Goal: Task Accomplishment & Management: Manage account settings

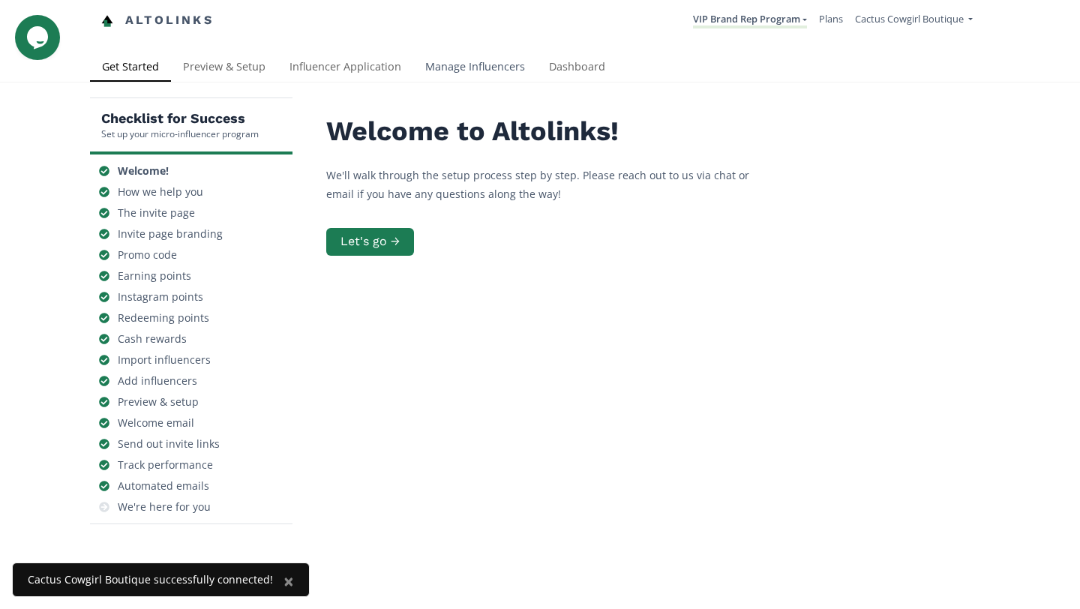
click at [458, 74] on link "Manage Influencers" at bounding box center [475, 68] width 124 height 30
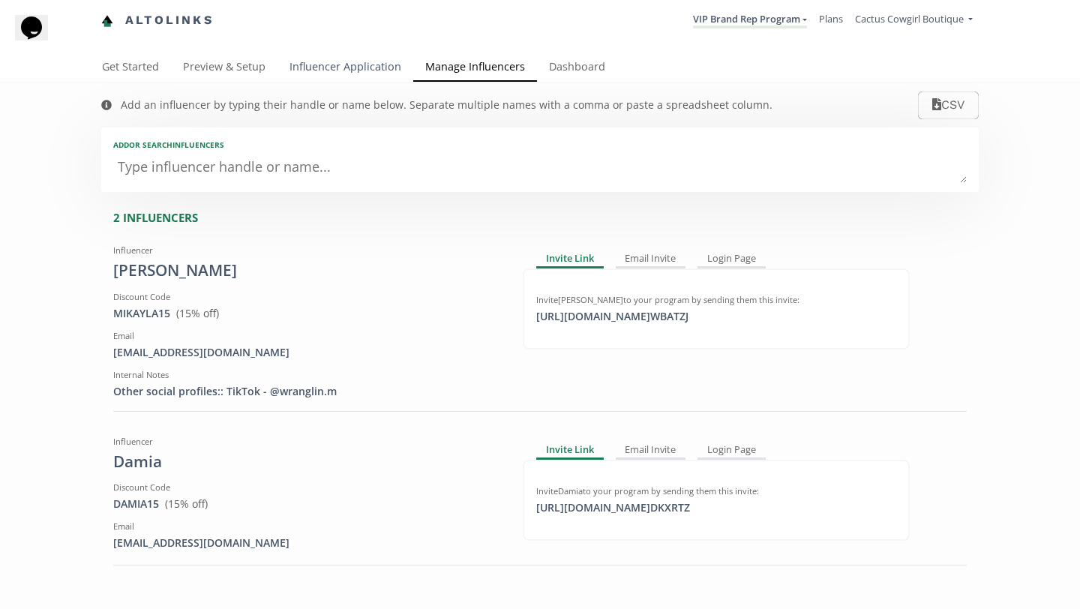
click at [361, 63] on link "Influencer Application" at bounding box center [346, 68] width 136 height 30
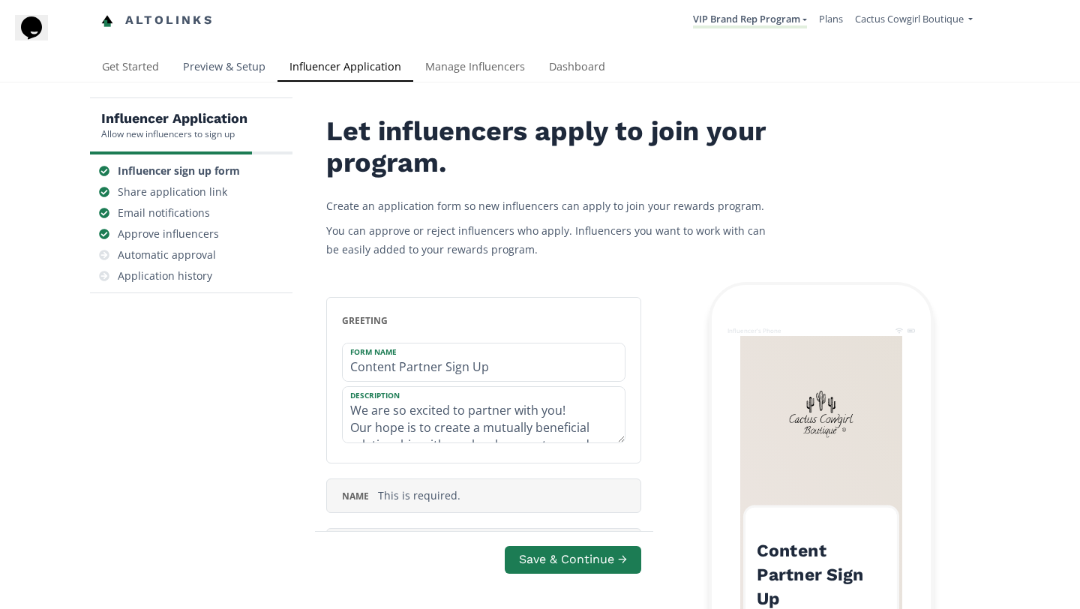
click at [243, 64] on link "Preview & Setup" at bounding box center [224, 68] width 107 height 30
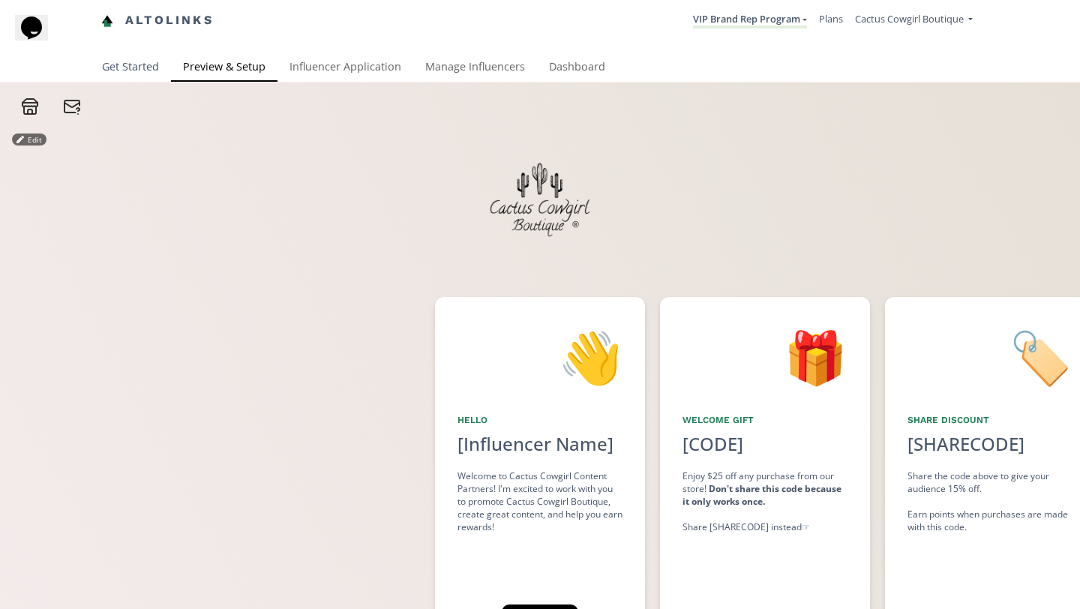
click at [104, 68] on link "Get Started" at bounding box center [130, 68] width 81 height 30
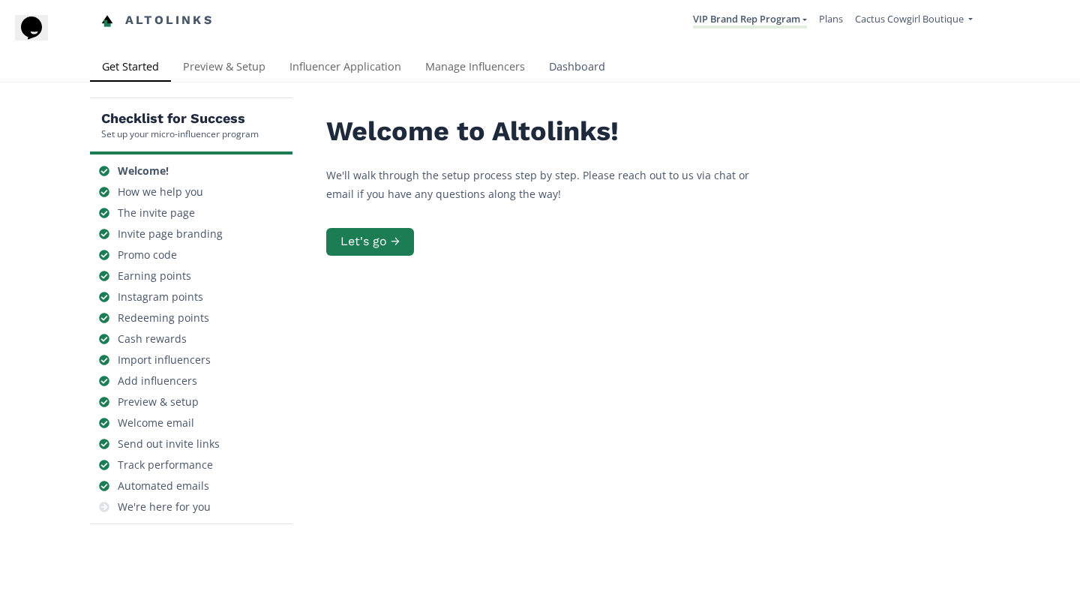
click at [566, 64] on link "Dashboard" at bounding box center [577, 68] width 80 height 30
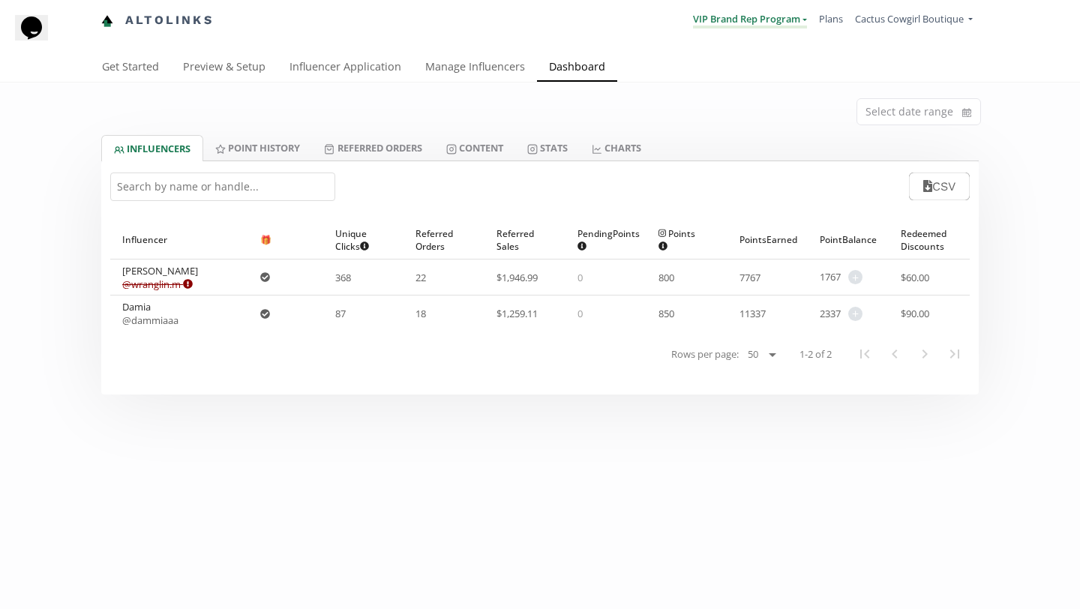
click at [797, 25] on link "VIP Brand Rep Program" at bounding box center [750, 20] width 114 height 17
click at [541, 113] on div "Select date range" at bounding box center [540, 109] width 900 height 53
click at [267, 147] on link "Point HISTORY" at bounding box center [257, 148] width 109 height 26
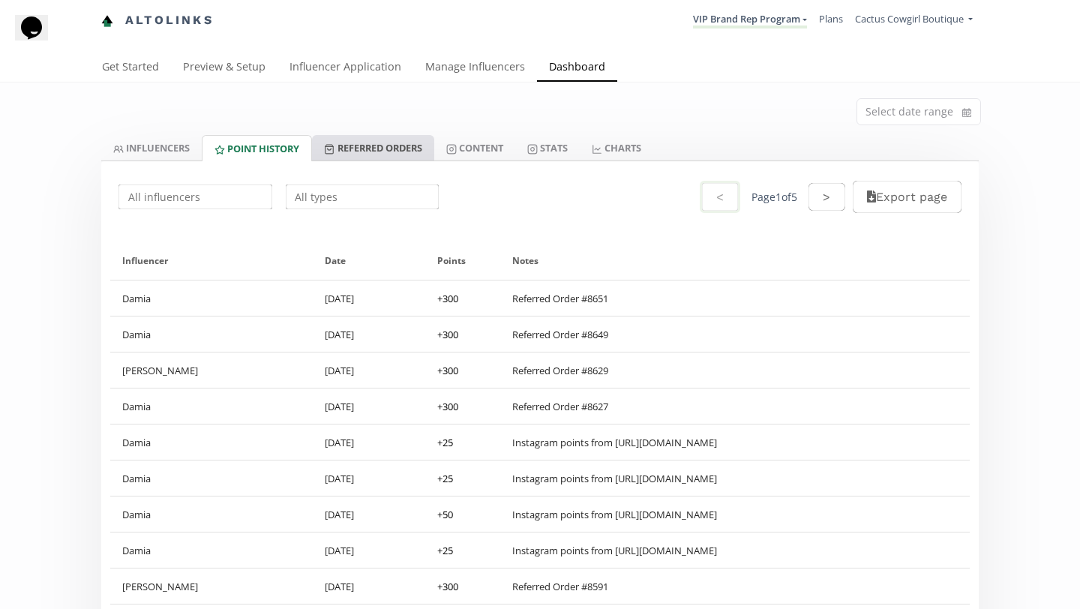
click at [373, 144] on link "Referred Orders" at bounding box center [373, 148] width 122 height 26
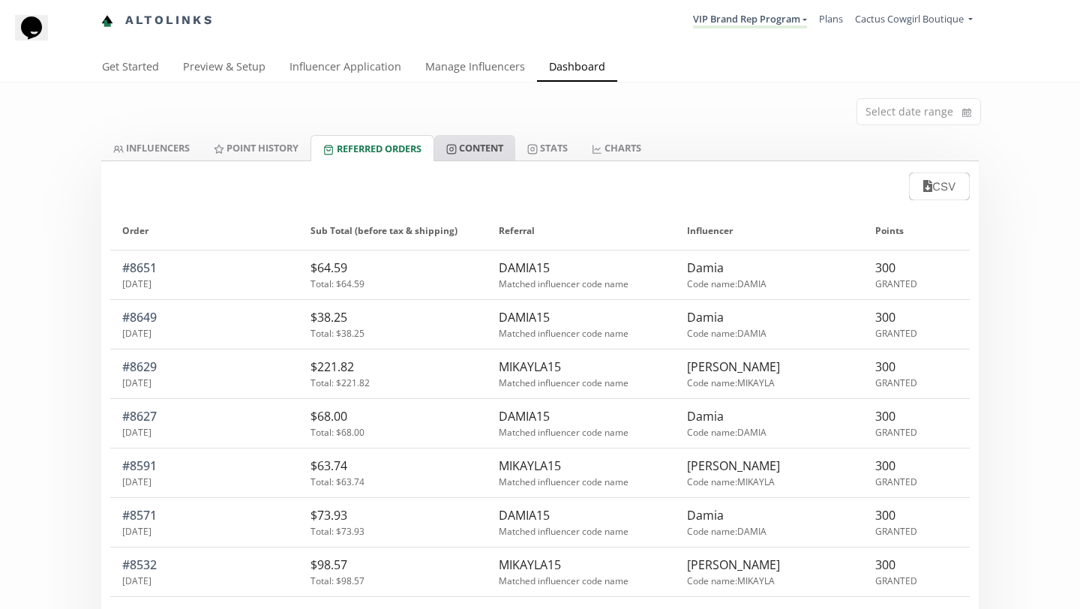
click at [466, 143] on link "Content" at bounding box center [474, 148] width 81 height 26
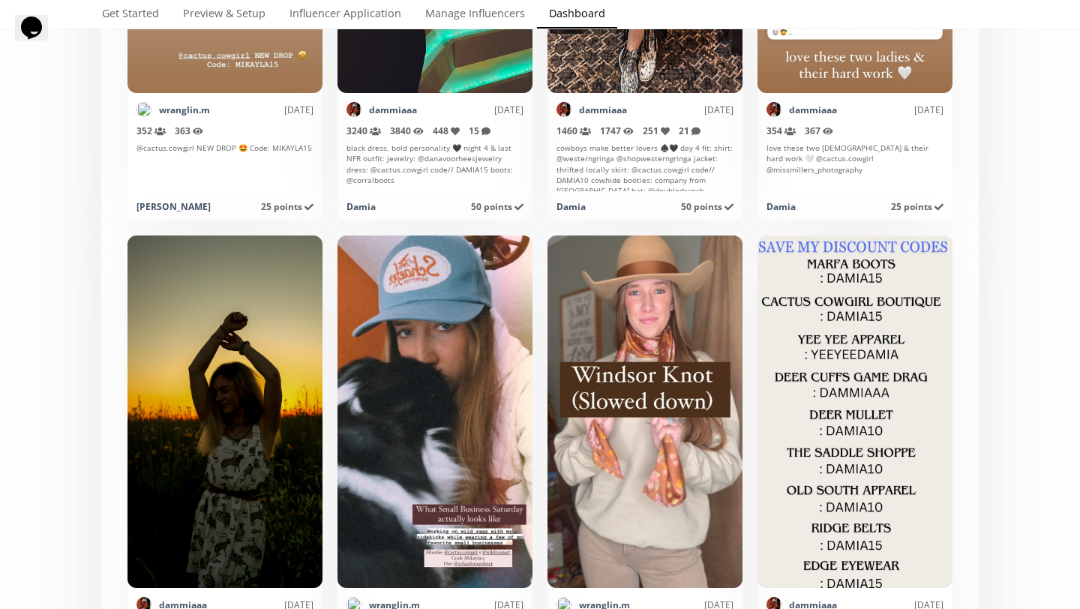
scroll to position [4156, 0]
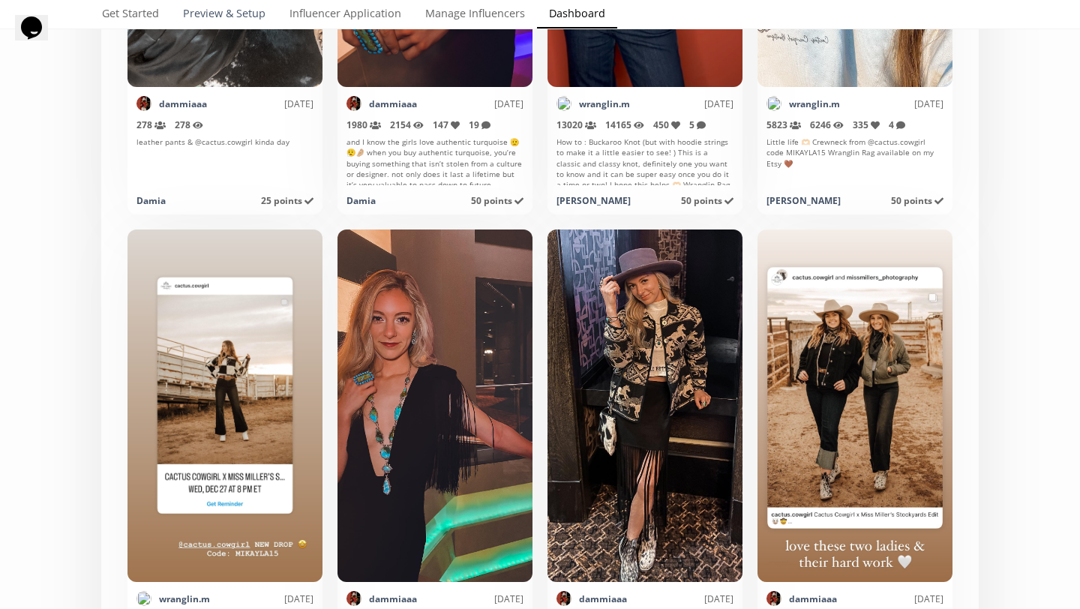
click at [239, 5] on link "Preview & Setup" at bounding box center [224, 15] width 107 height 30
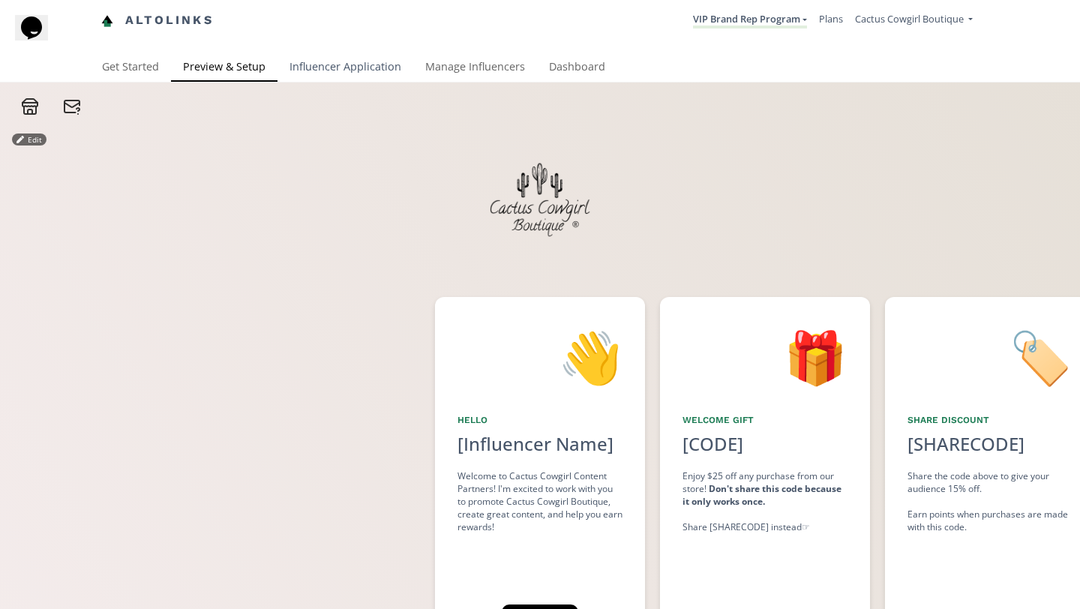
click at [308, 59] on link "Influencer Application" at bounding box center [346, 68] width 136 height 30
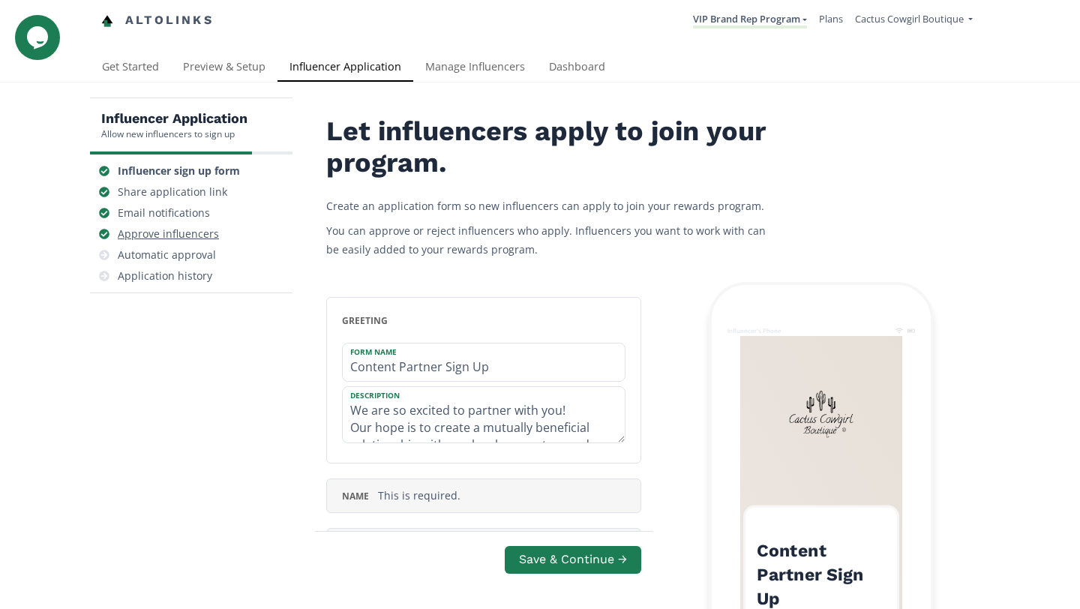
click at [185, 230] on div "Approve influencers" at bounding box center [168, 234] width 101 height 15
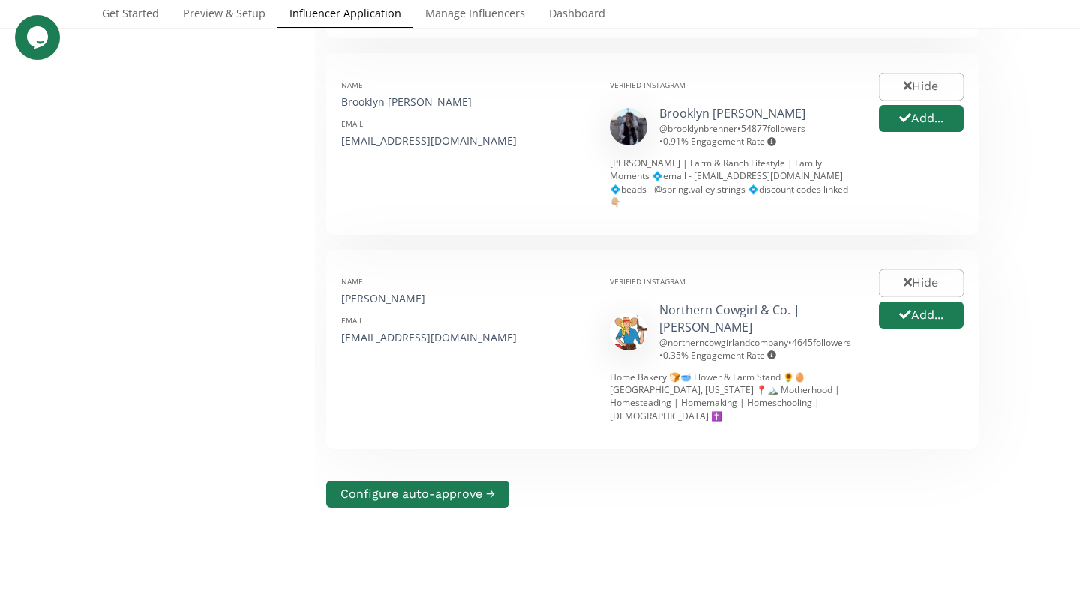
scroll to position [461, 0]
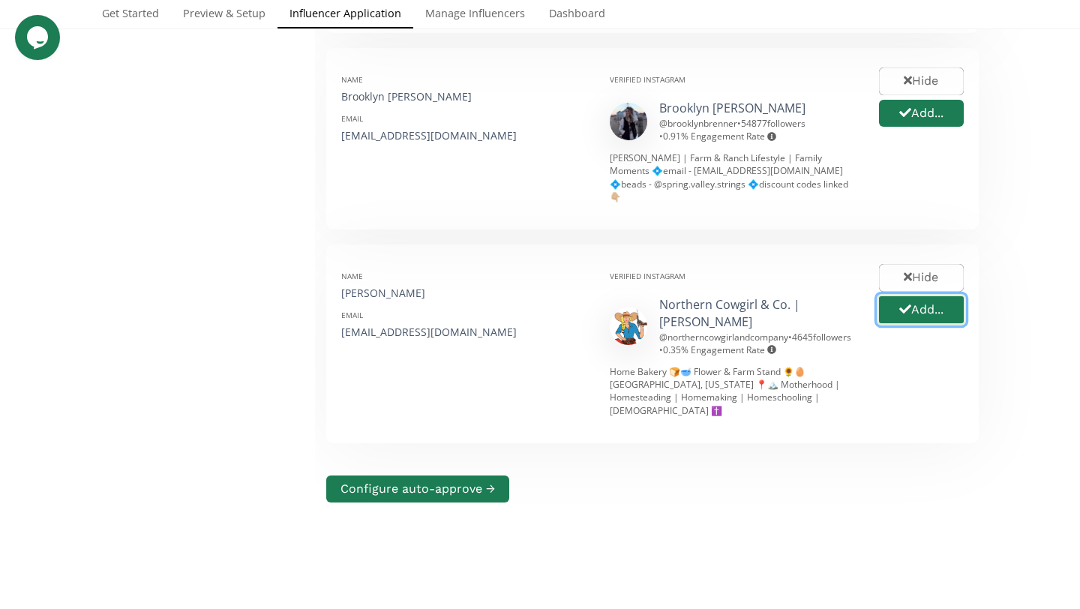
click at [928, 296] on button "Add..." at bounding box center [921, 310] width 89 height 32
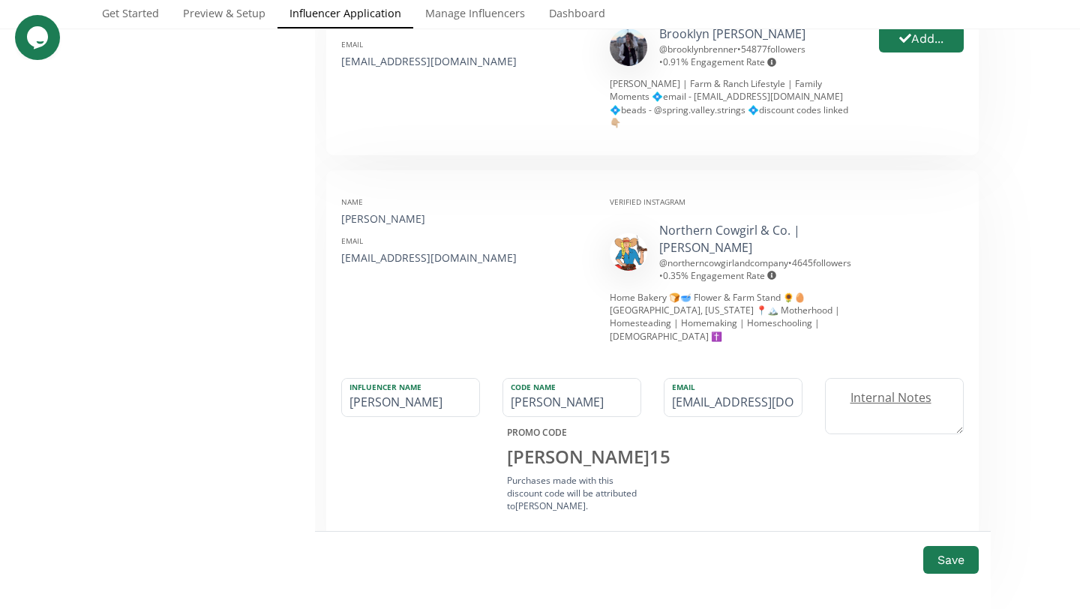
scroll to position [533, 0]
click at [899, 34] on button "Add..." at bounding box center [921, 42] width 89 height 32
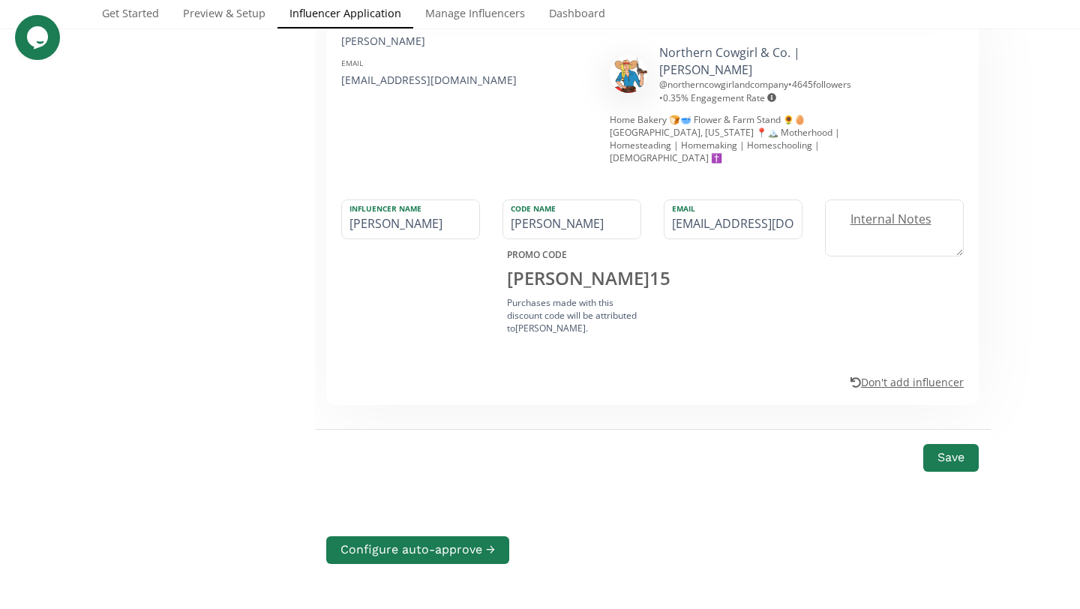
scroll to position [933, 0]
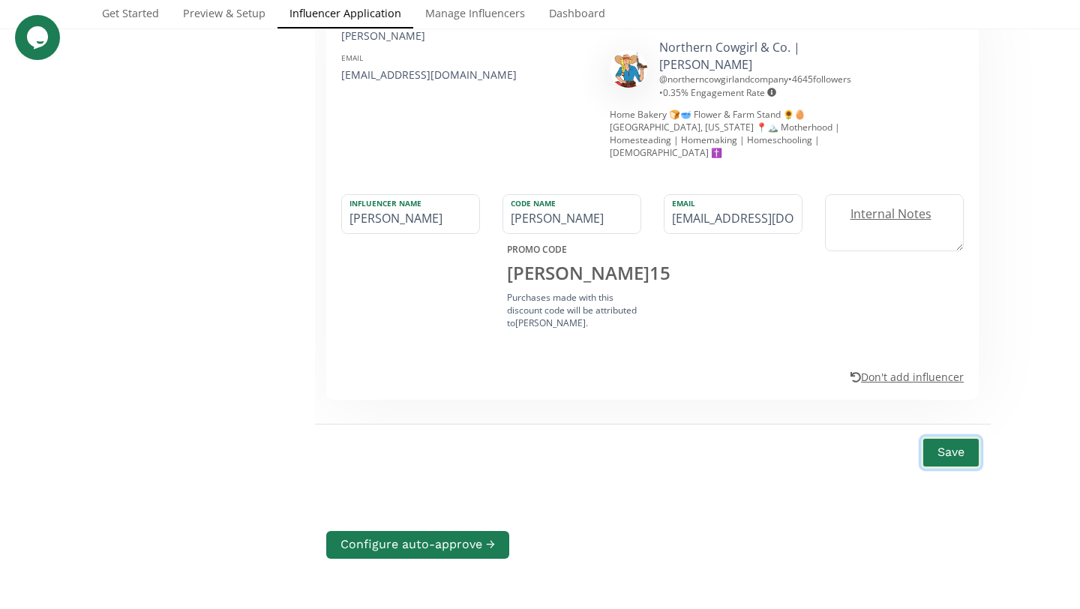
click at [945, 437] on button "Save" at bounding box center [951, 453] width 60 height 32
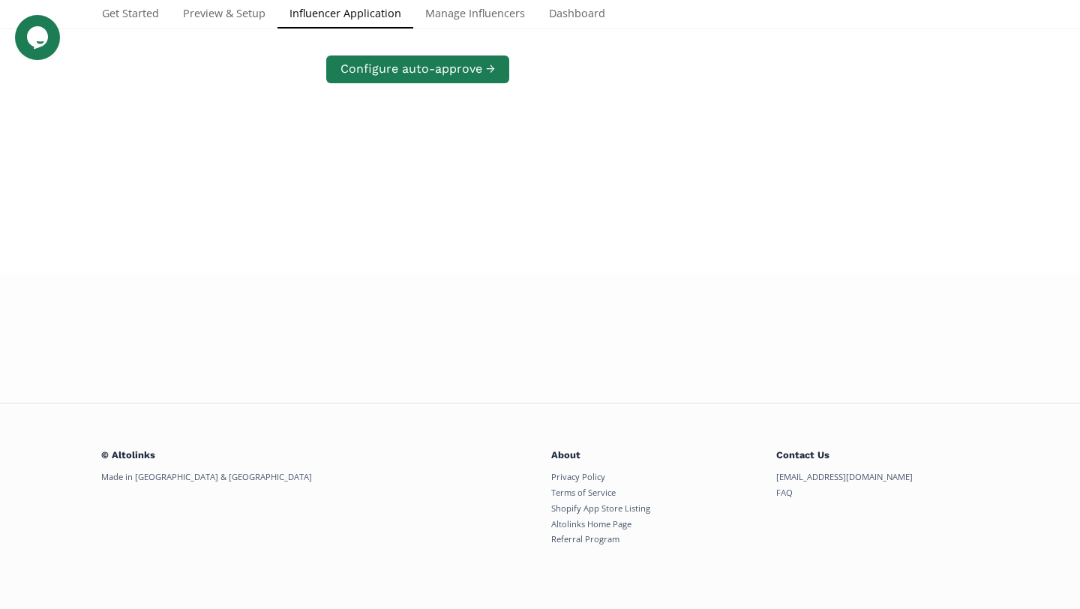
scroll to position [341, 0]
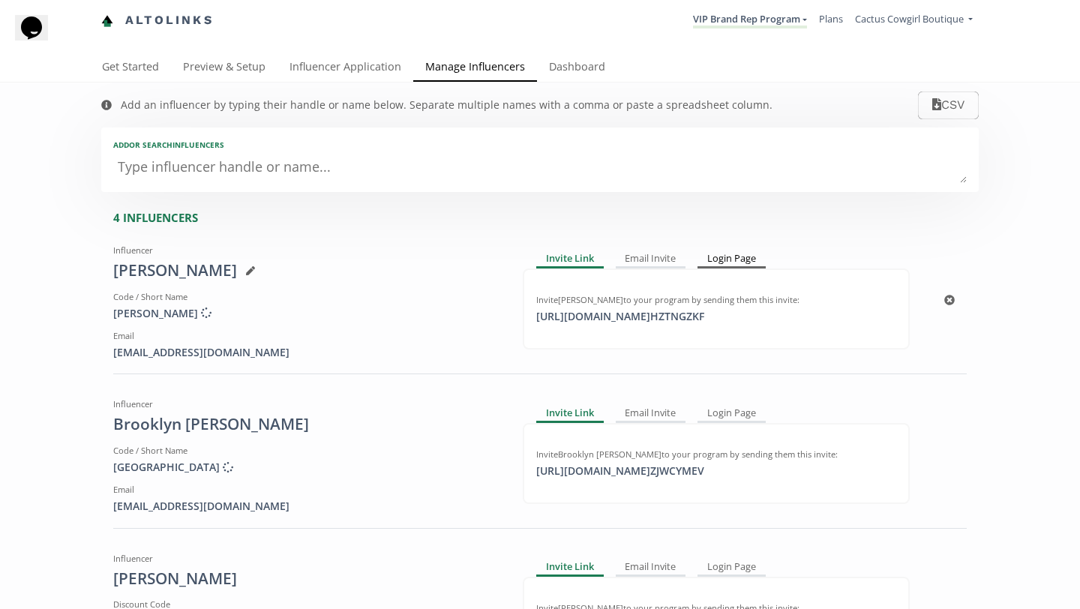
click at [762, 258] on div "Login Page" at bounding box center [732, 260] width 68 height 18
click at [572, 260] on div "Invite Link" at bounding box center [568, 260] width 65 height 18
click at [726, 261] on div "Login Page" at bounding box center [732, 260] width 68 height 18
click at [731, 417] on div "Login Page" at bounding box center [732, 413] width 68 height 18
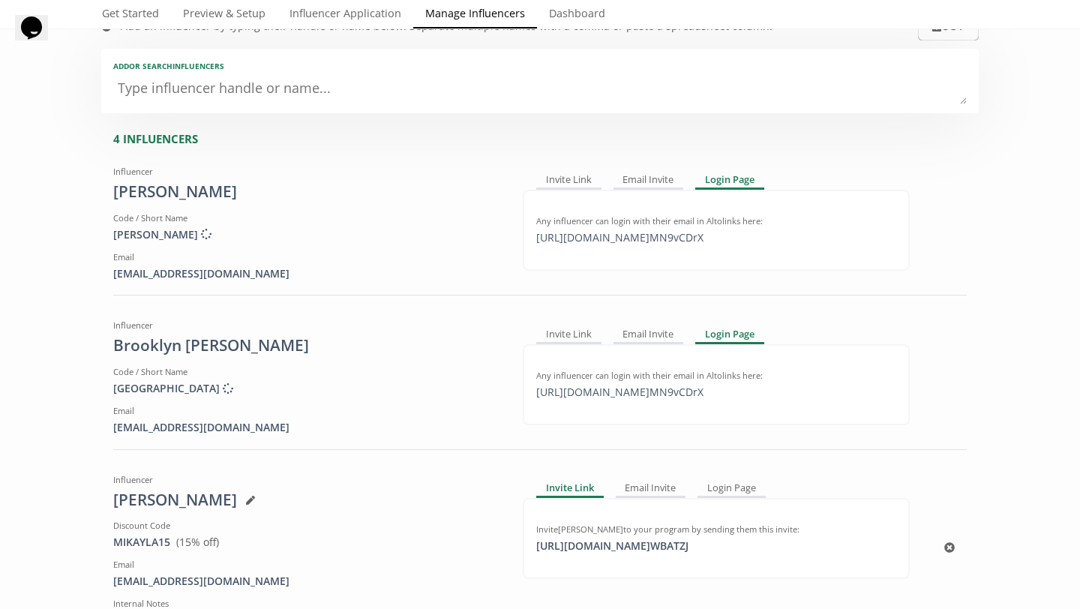
scroll to position [74, 0]
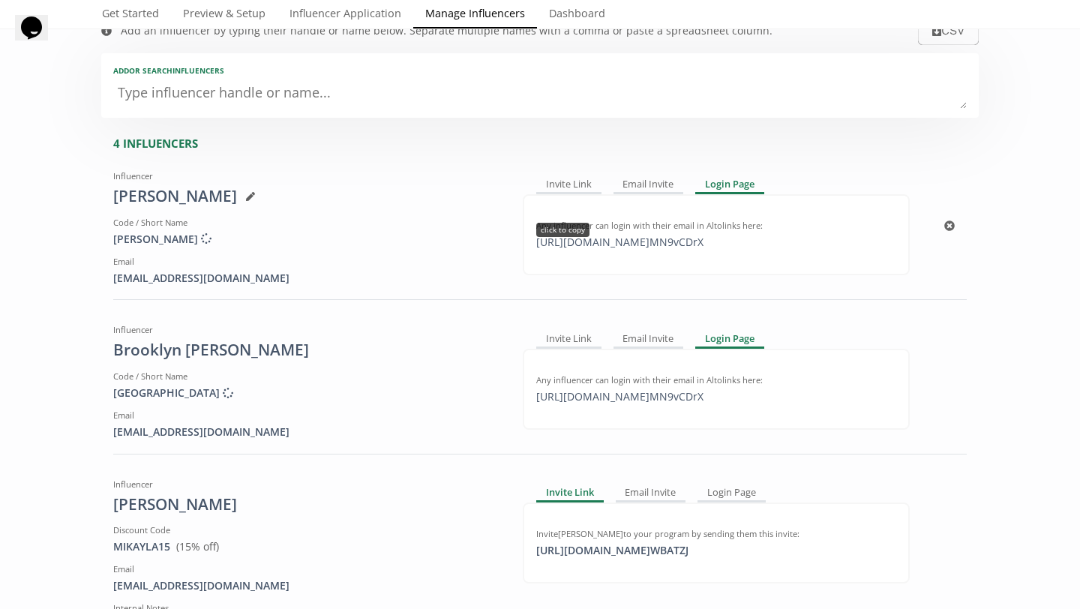
click at [598, 242] on div "https://app.altolinks.com/program/ MN9vCDrX click to copy" at bounding box center [619, 242] width 185 height 15
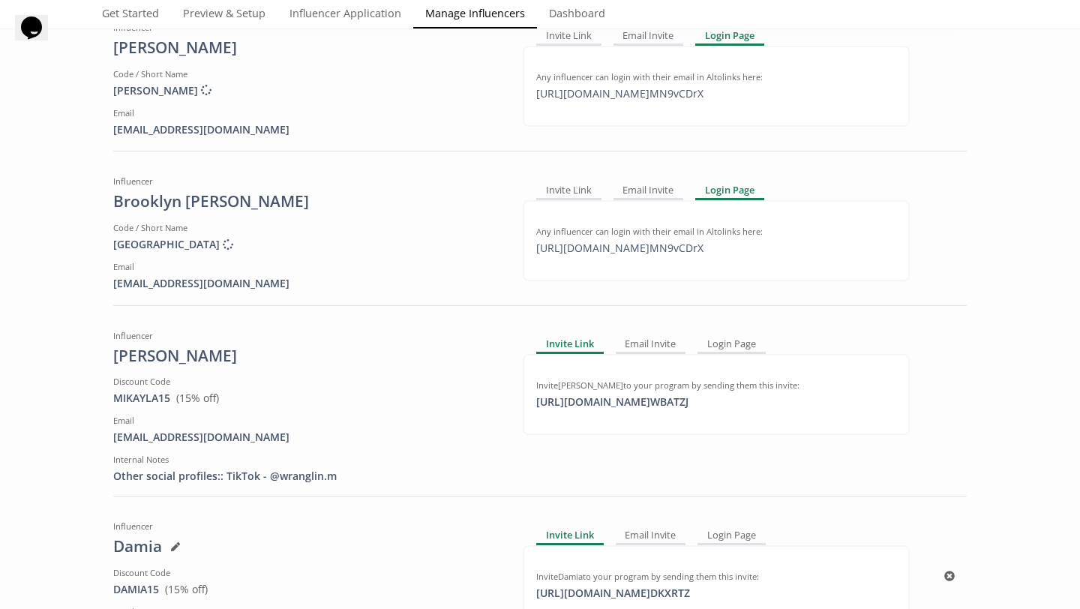
scroll to position [0, 0]
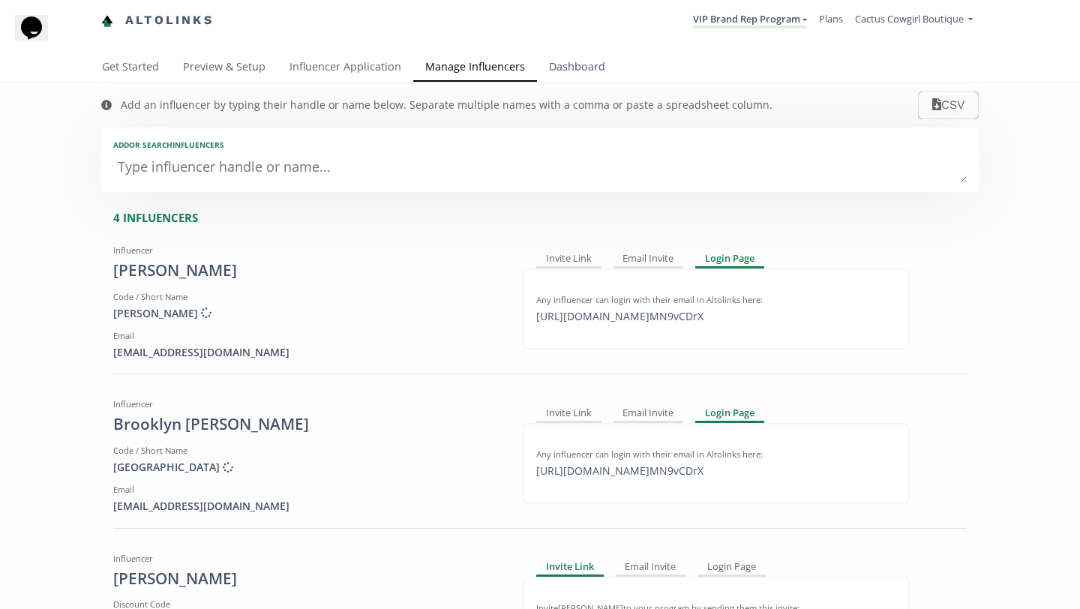
click at [556, 58] on link "Dashboard" at bounding box center [577, 68] width 80 height 30
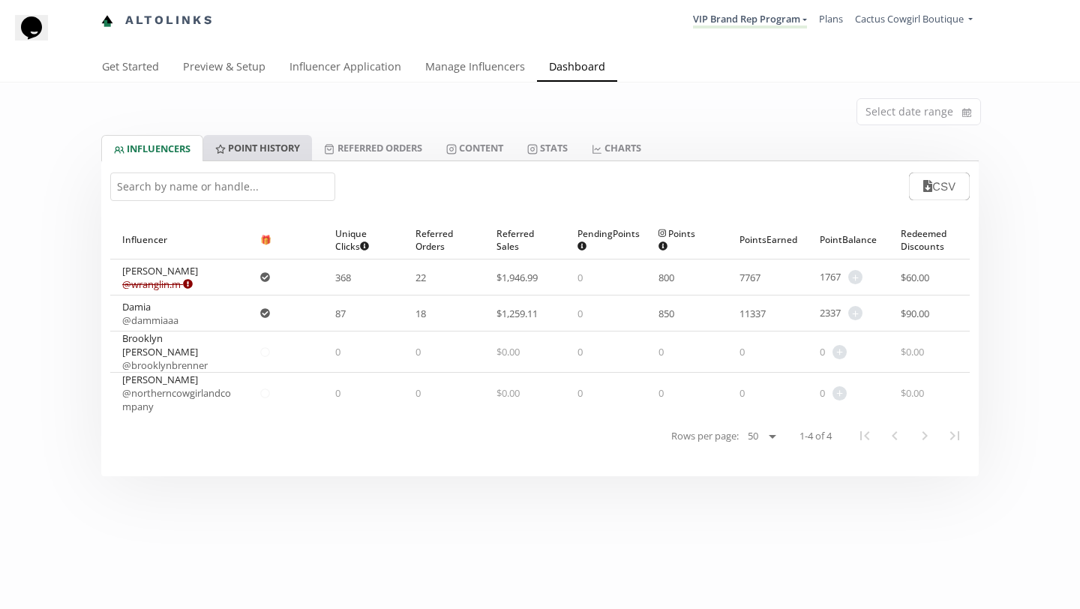
click at [292, 149] on link "Point HISTORY" at bounding box center [257, 148] width 109 height 26
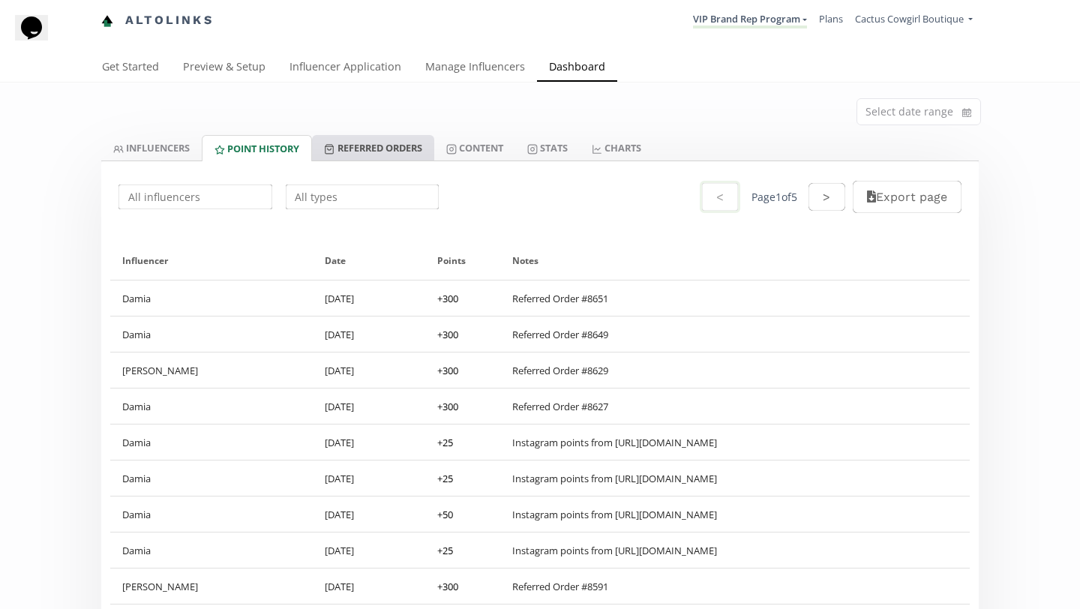
click at [384, 143] on link "Referred Orders" at bounding box center [373, 148] width 122 height 26
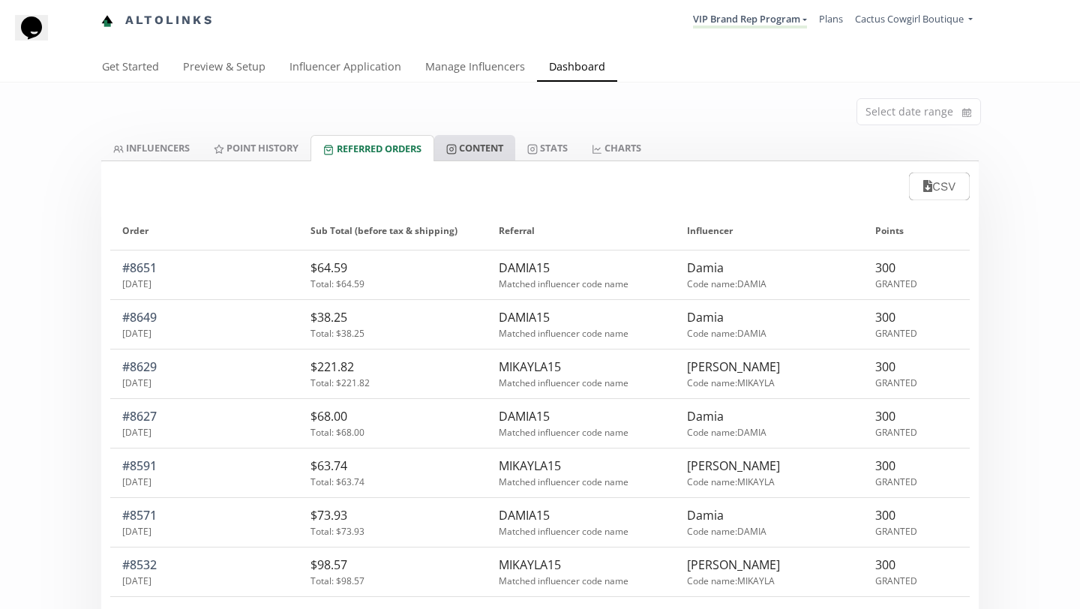
click at [469, 147] on link "Content" at bounding box center [474, 148] width 81 height 26
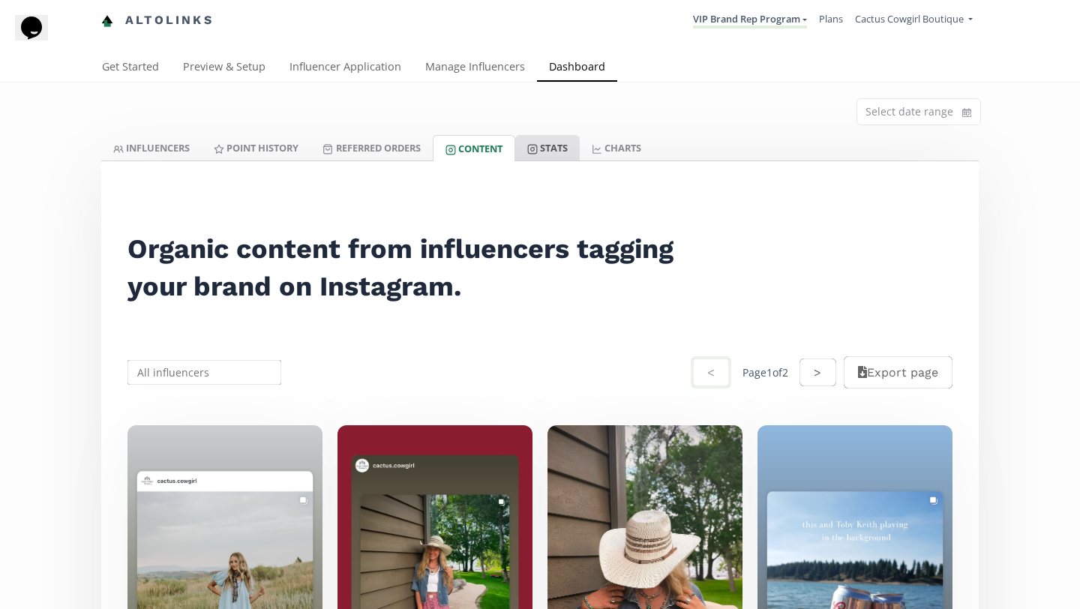
click at [538, 147] on icon at bounding box center [532, 149] width 11 height 11
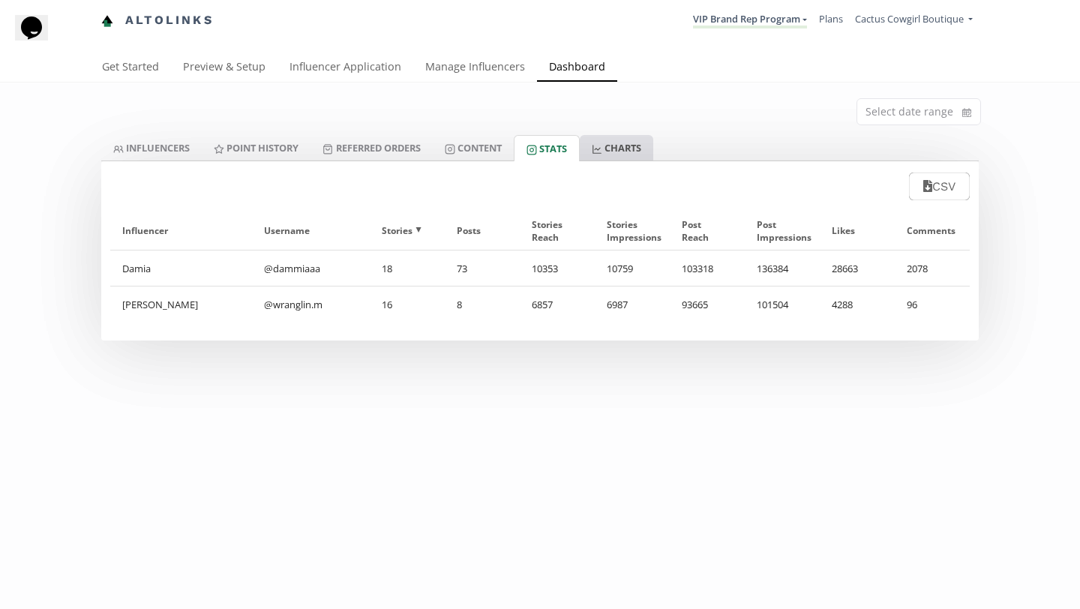
click at [627, 146] on link "CHARTS" at bounding box center [617, 148] width 74 height 26
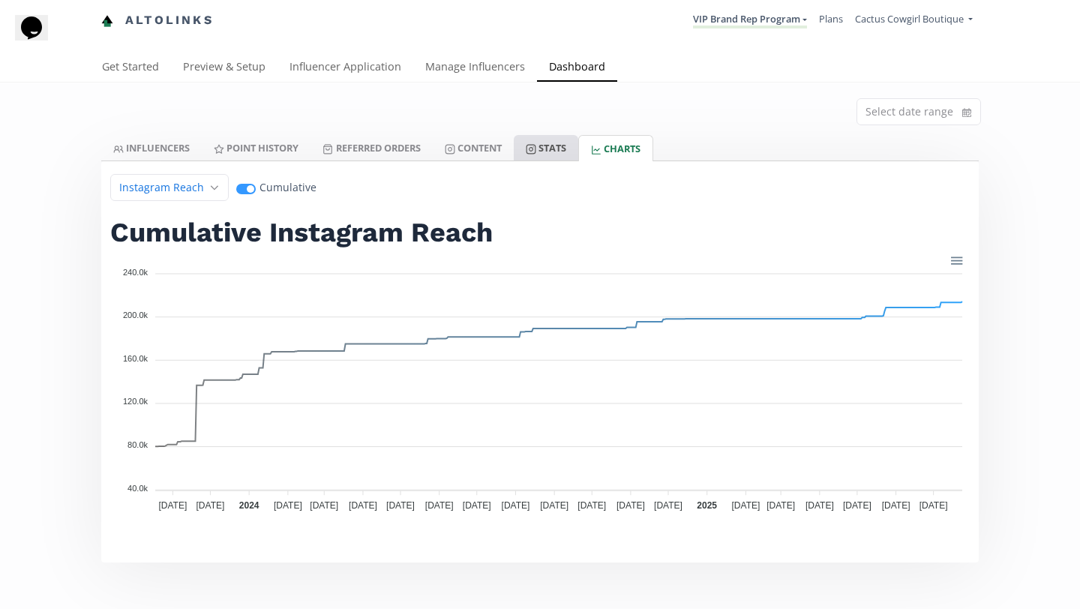
click at [573, 149] on link "Stats" at bounding box center [546, 148] width 65 height 26
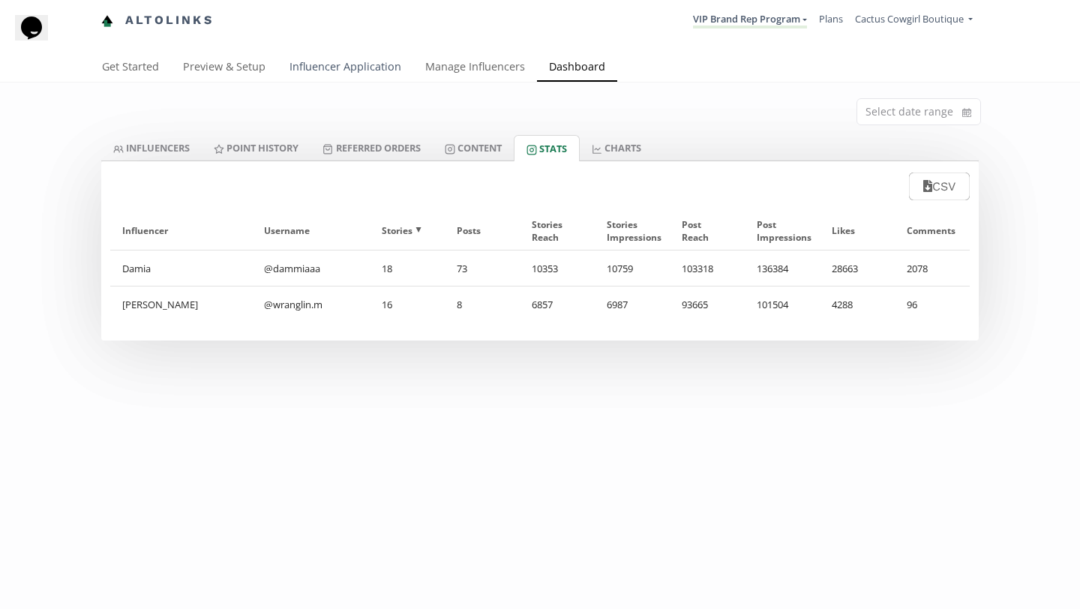
click at [326, 60] on link "Influencer Application" at bounding box center [346, 68] width 136 height 30
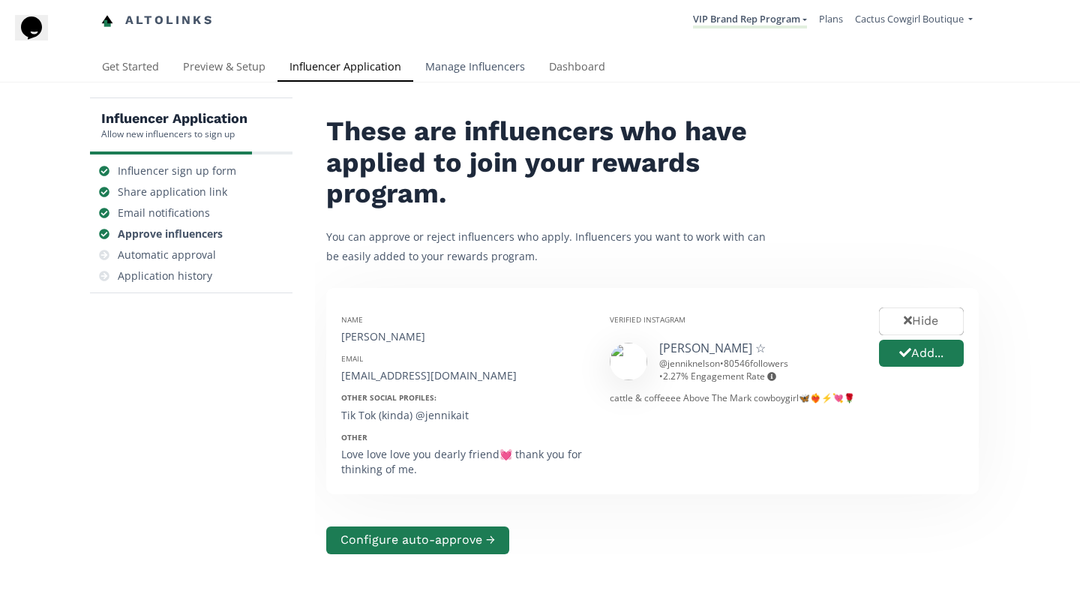
click at [441, 71] on link "Manage Influencers" at bounding box center [475, 68] width 124 height 30
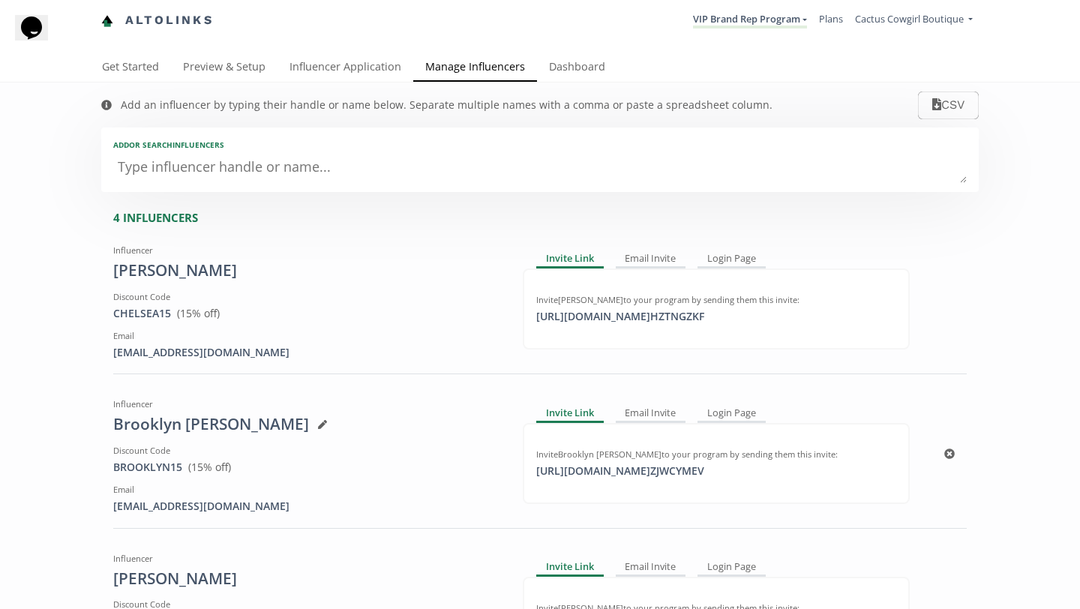
scroll to position [1, 0]
click at [147, 66] on link "Get Started" at bounding box center [130, 68] width 81 height 30
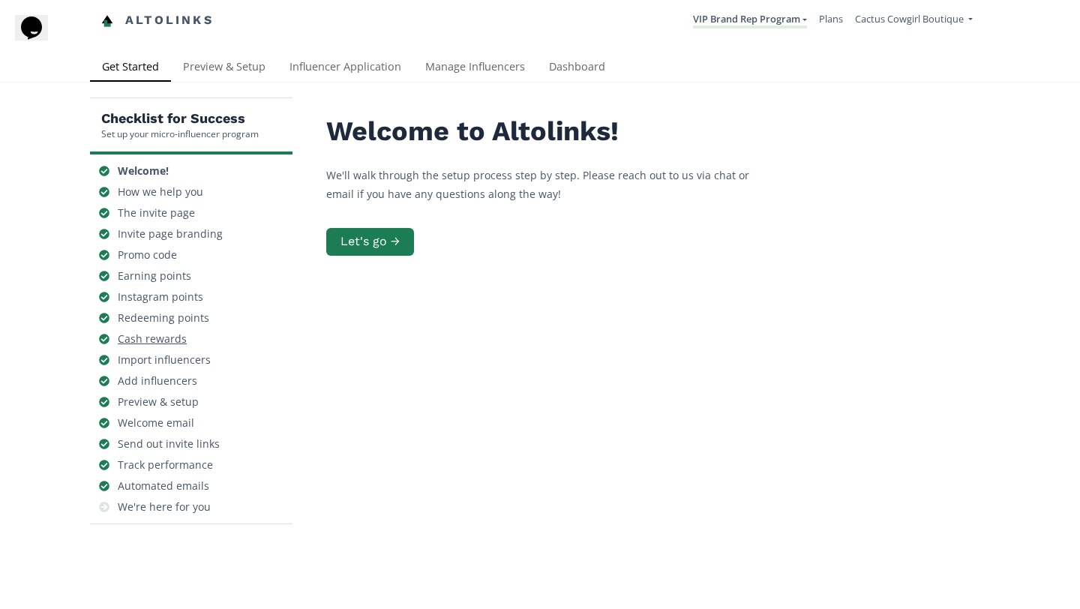
click at [225, 346] on div "Cash rewards" at bounding box center [191, 339] width 191 height 21
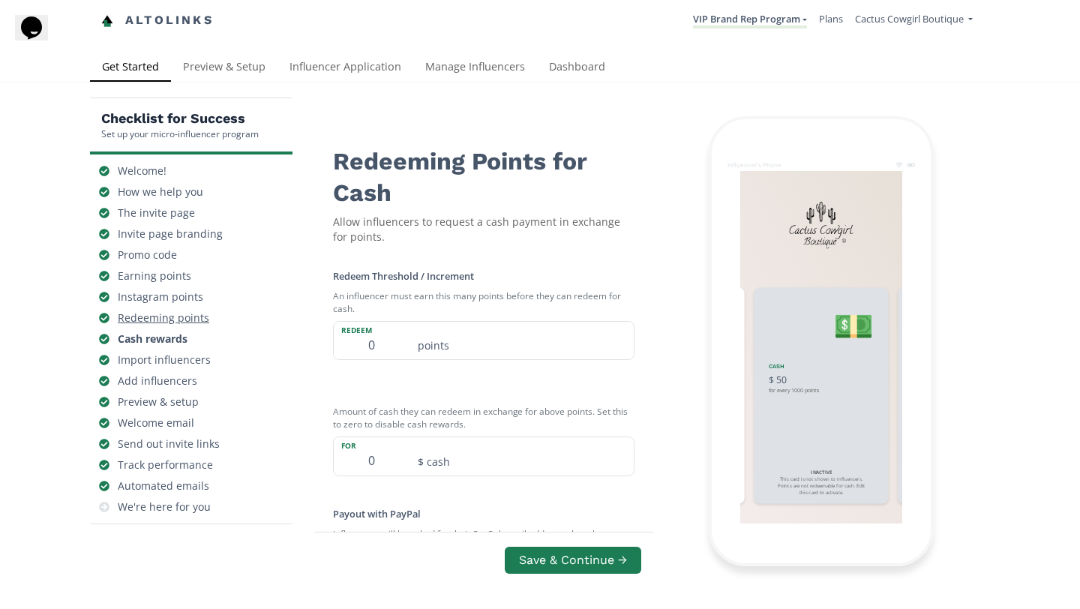
click at [172, 321] on div "Redeeming points" at bounding box center [164, 318] width 92 height 15
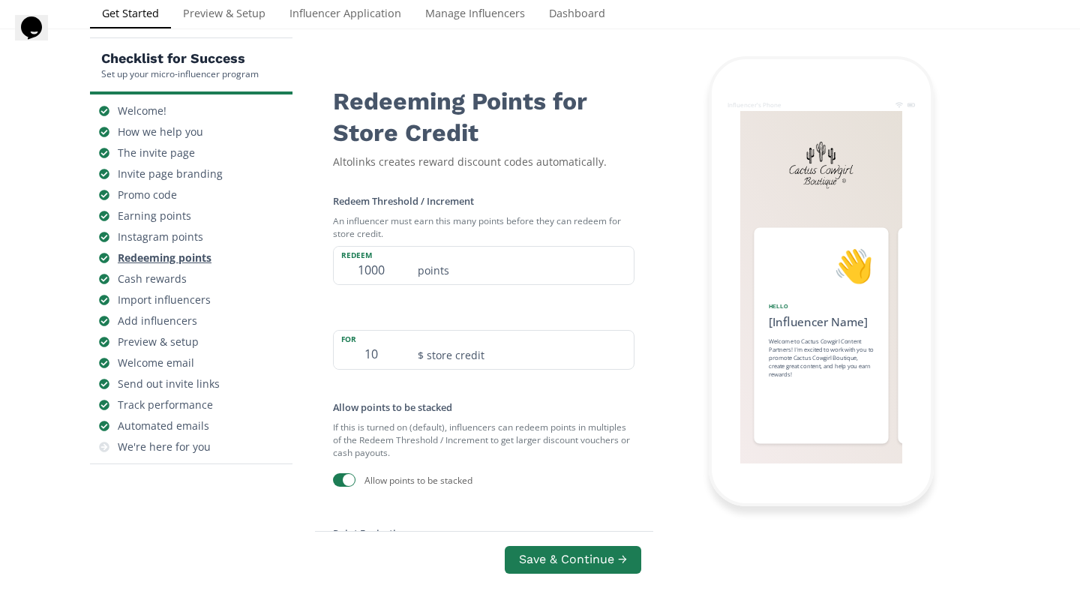
scroll to position [0, 1350]
click at [171, 214] on div "Earning points" at bounding box center [155, 216] width 74 height 15
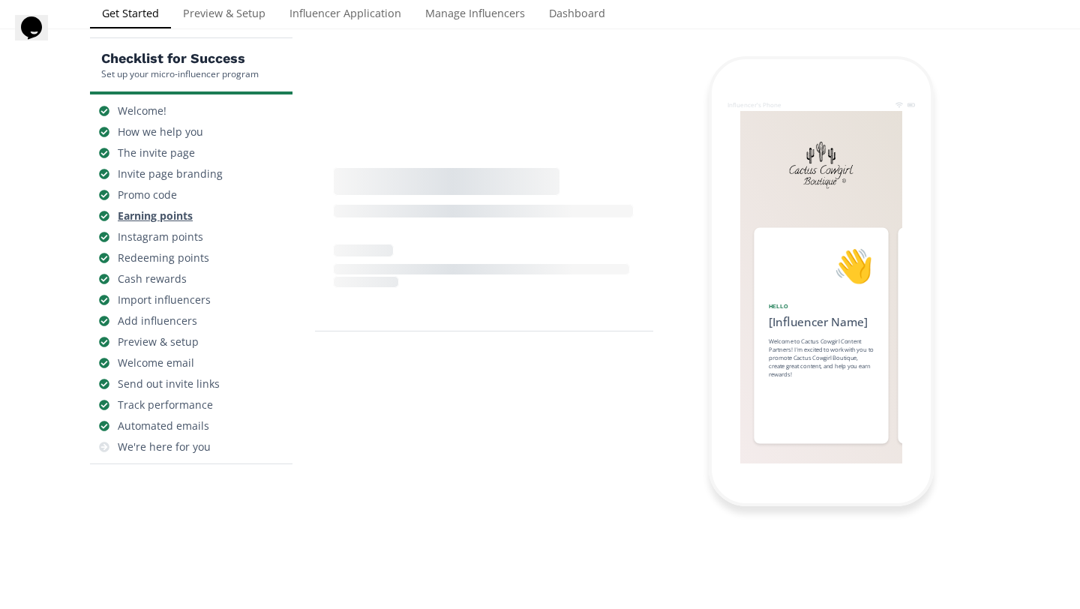
scroll to position [0, 900]
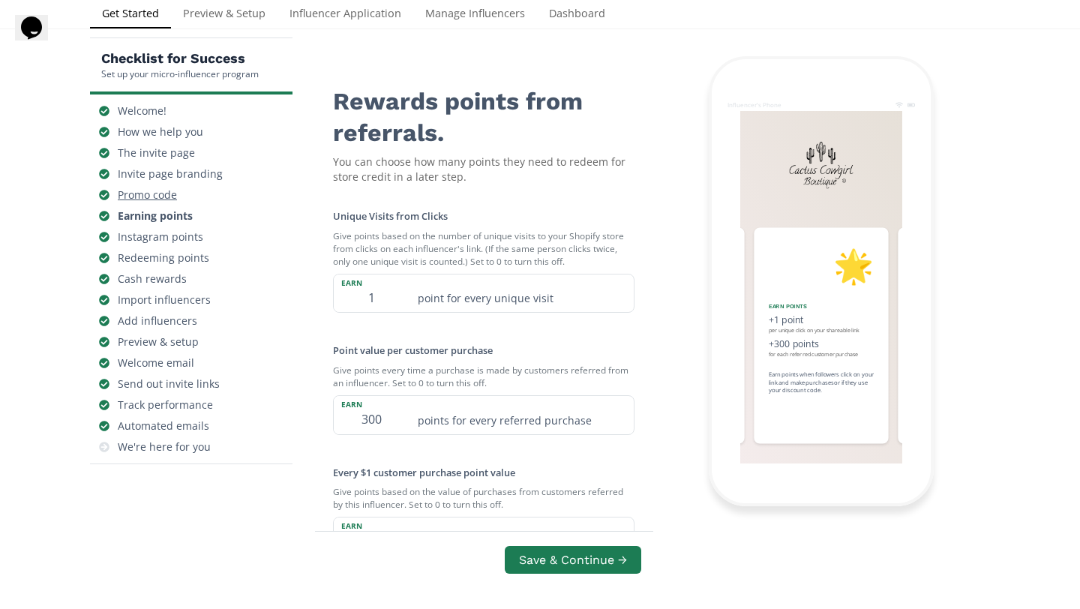
click at [171, 205] on div "Promo code" at bounding box center [191, 195] width 191 height 21
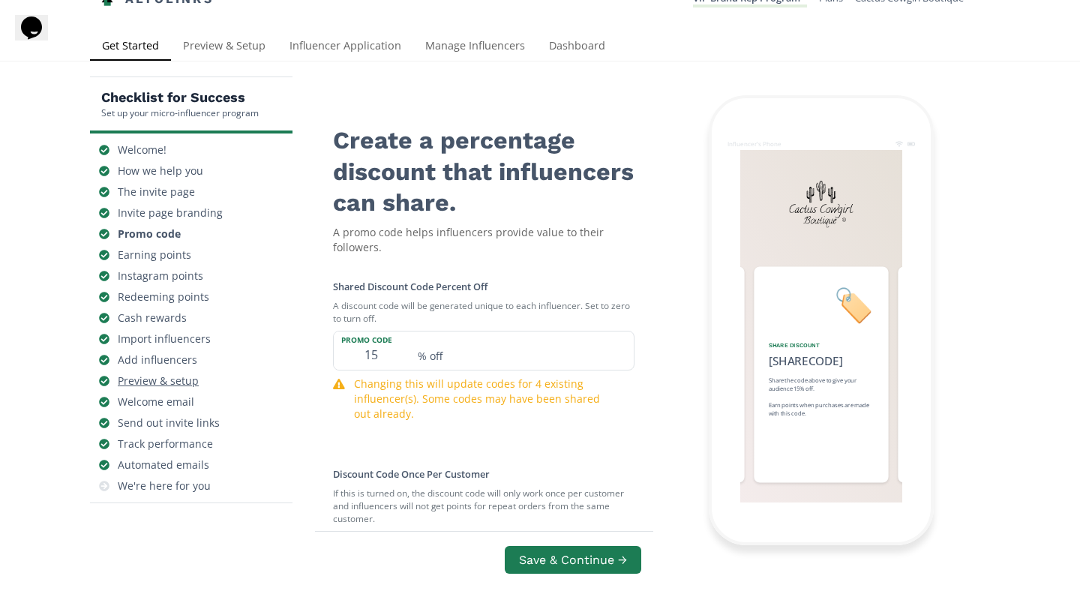
scroll to position [20, 0]
click at [185, 209] on div "Invite page branding" at bounding box center [170, 213] width 105 height 15
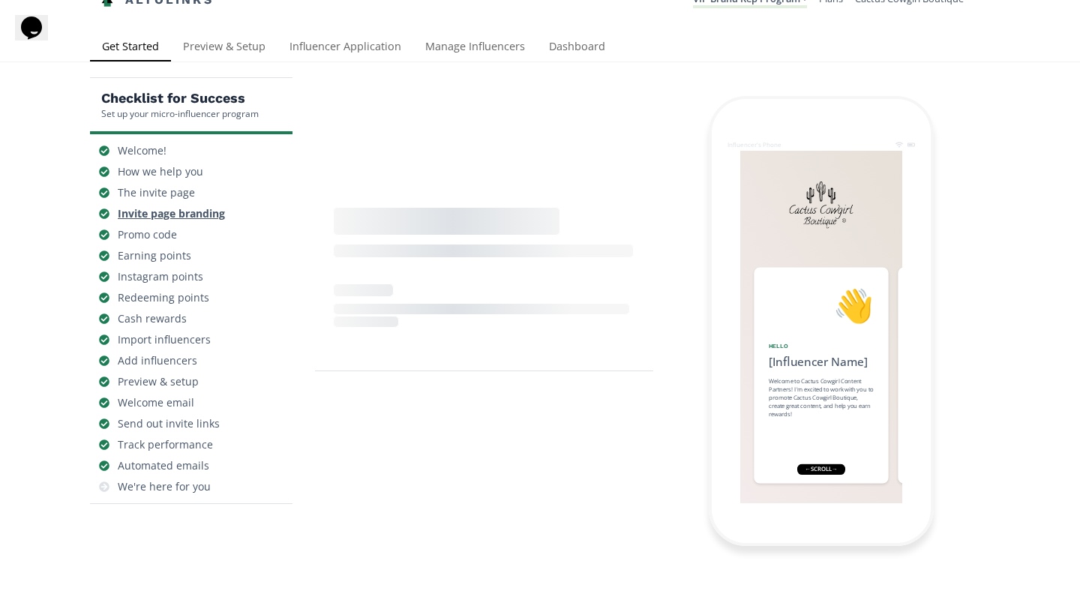
scroll to position [60, 0]
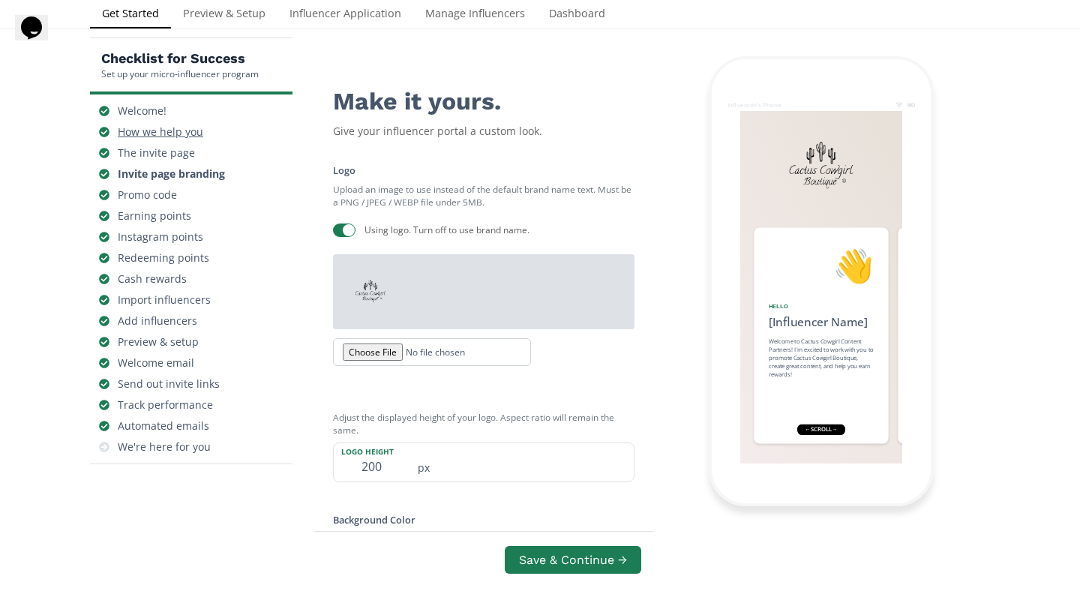
click at [178, 125] on div "How we help you" at bounding box center [161, 132] width 86 height 15
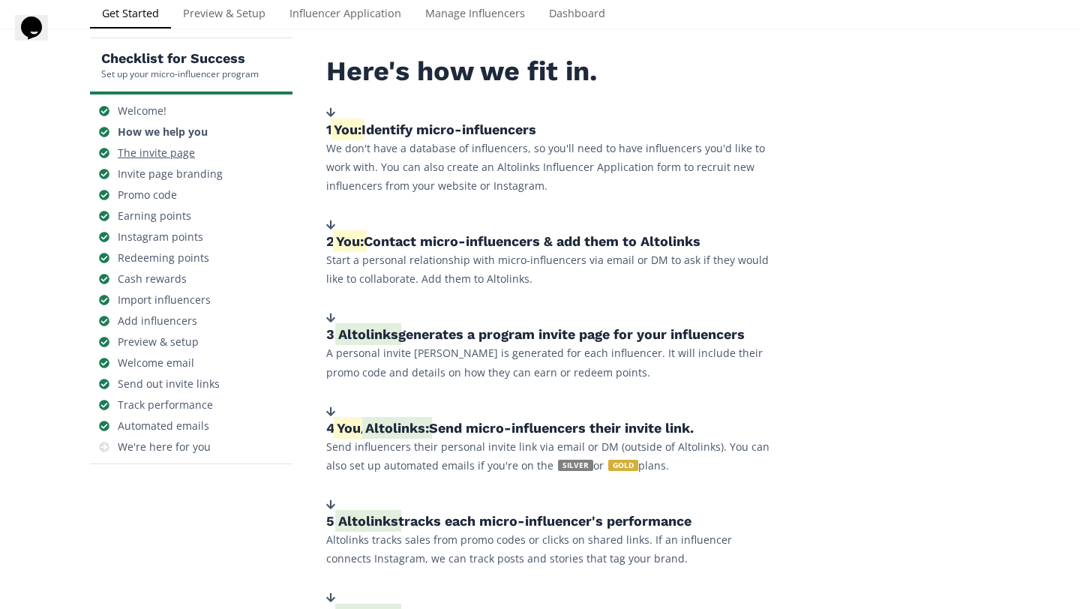
click at [171, 149] on div "The invite page" at bounding box center [156, 153] width 77 height 15
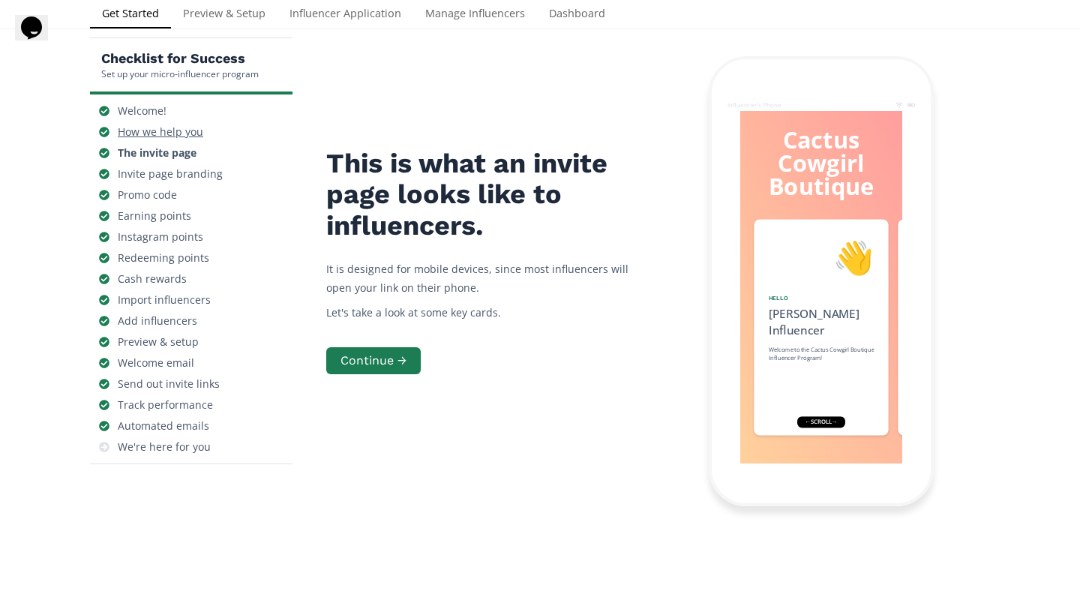
click at [171, 135] on div "How we help you" at bounding box center [161, 132] width 86 height 15
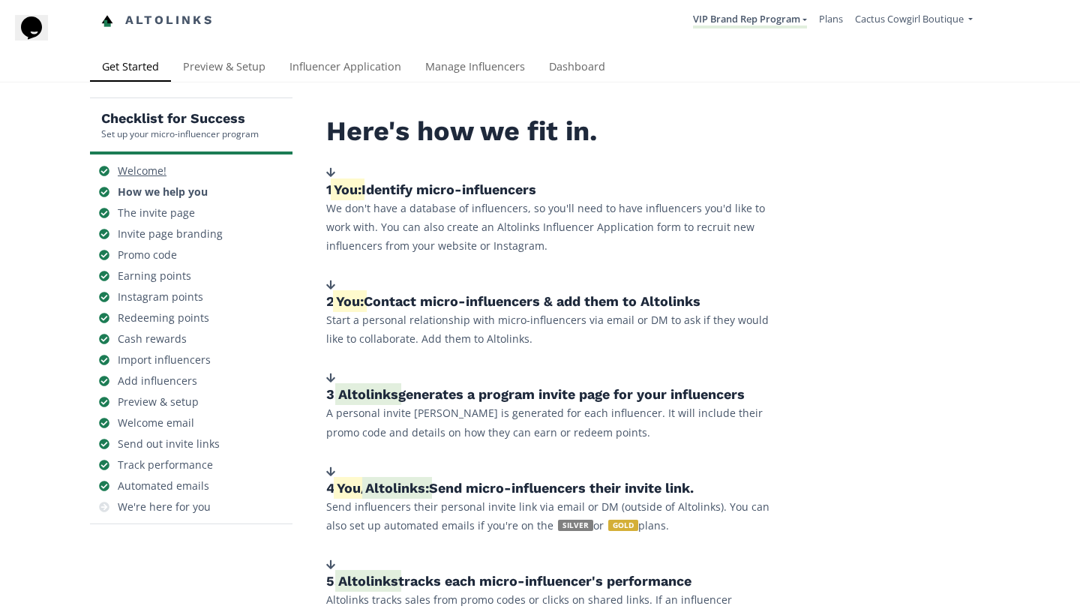
click at [167, 181] on div "Welcome!" at bounding box center [191, 171] width 191 height 21
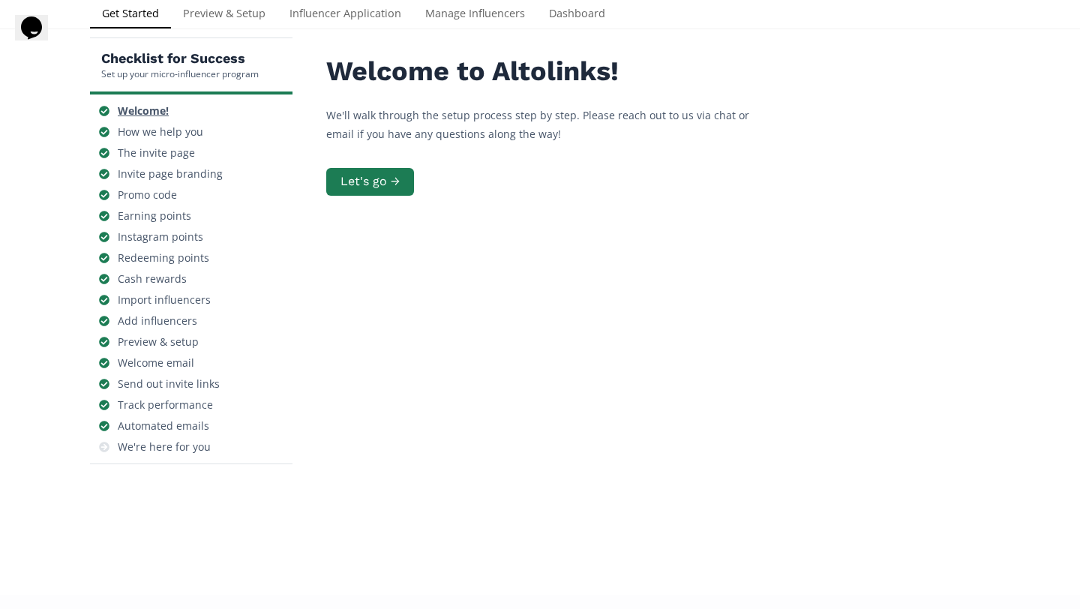
scroll to position [60, 0]
click at [160, 360] on div "Welcome email" at bounding box center [156, 363] width 77 height 15
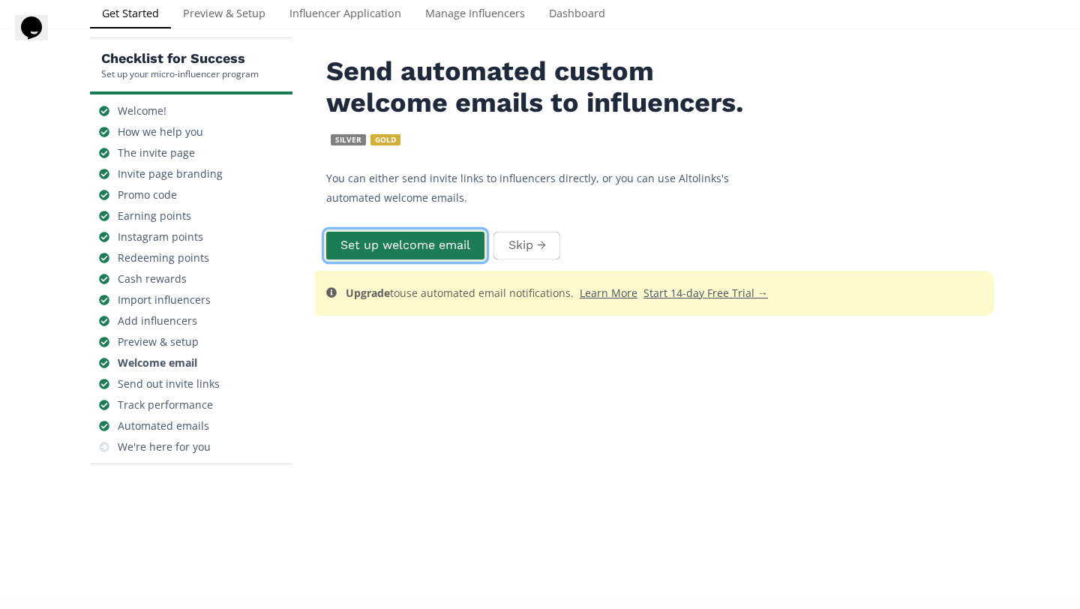
click at [415, 242] on button "Set up welcome email" at bounding box center [405, 246] width 163 height 32
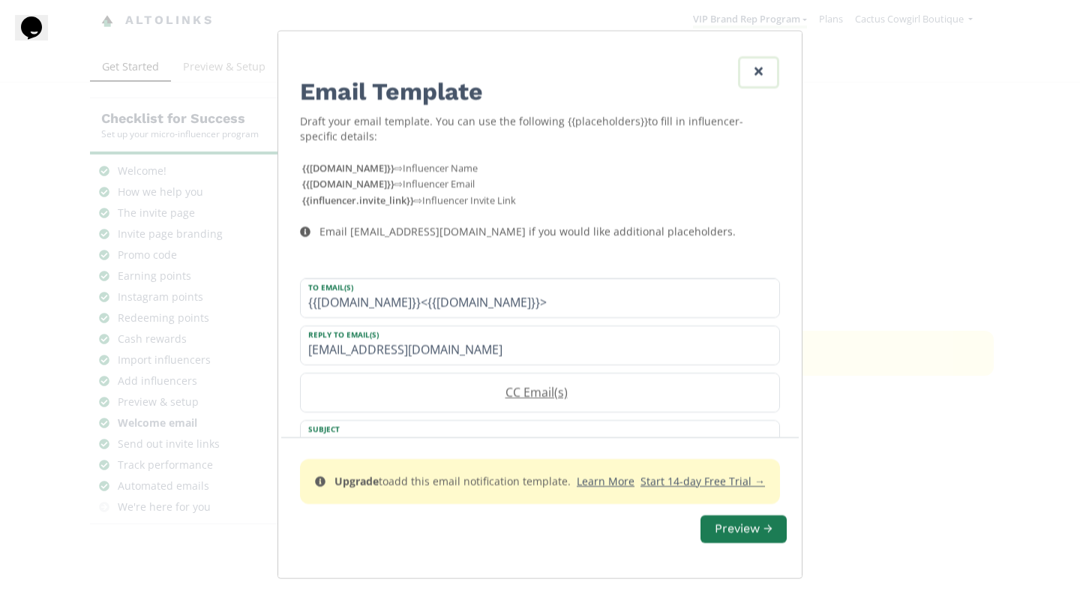
click at [767, 66] on link "Edit Program" at bounding box center [758, 72] width 41 height 32
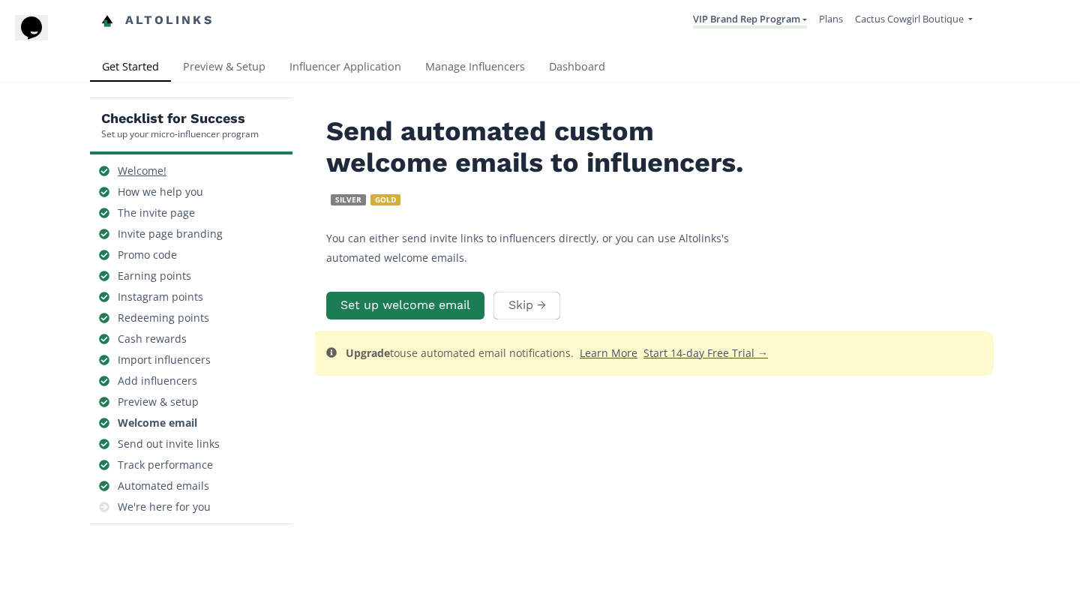
click at [211, 172] on div "Welcome!" at bounding box center [191, 171] width 191 height 21
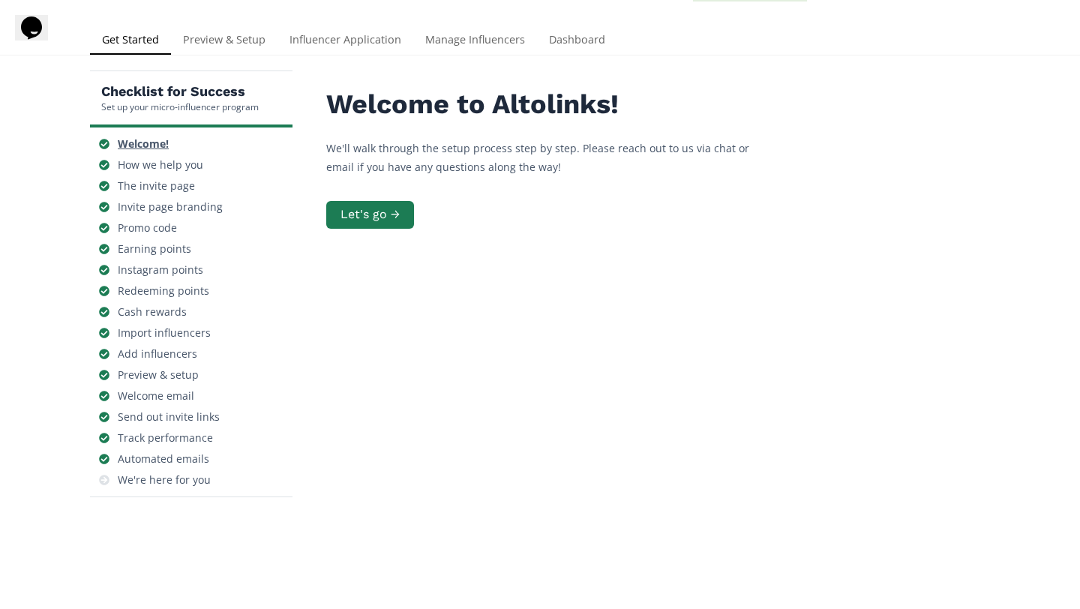
scroll to position [60, 0]
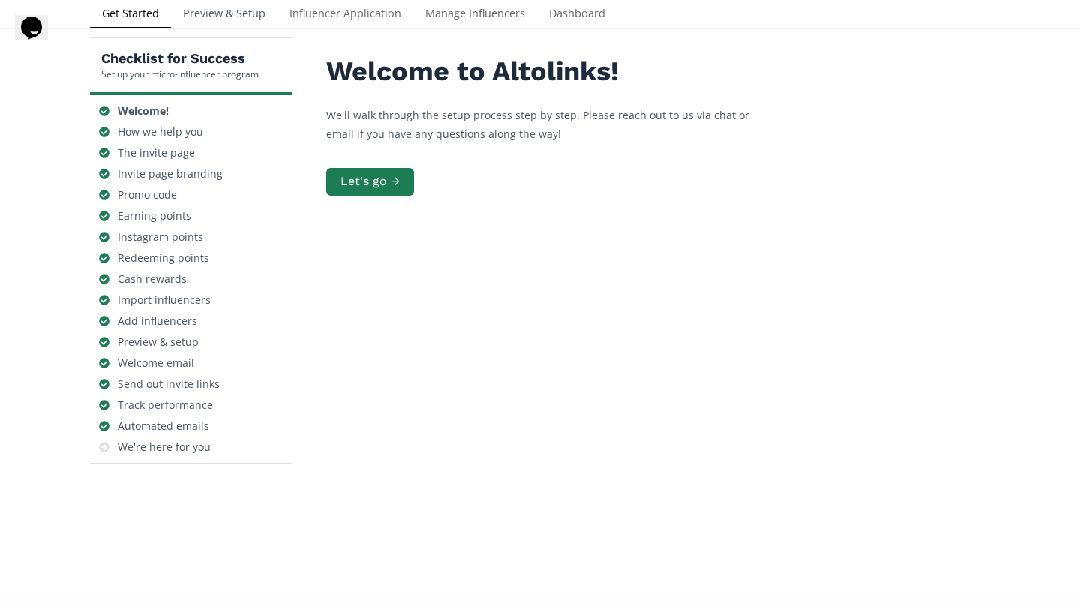
click at [271, 12] on link "Preview & Setup" at bounding box center [224, 15] width 107 height 30
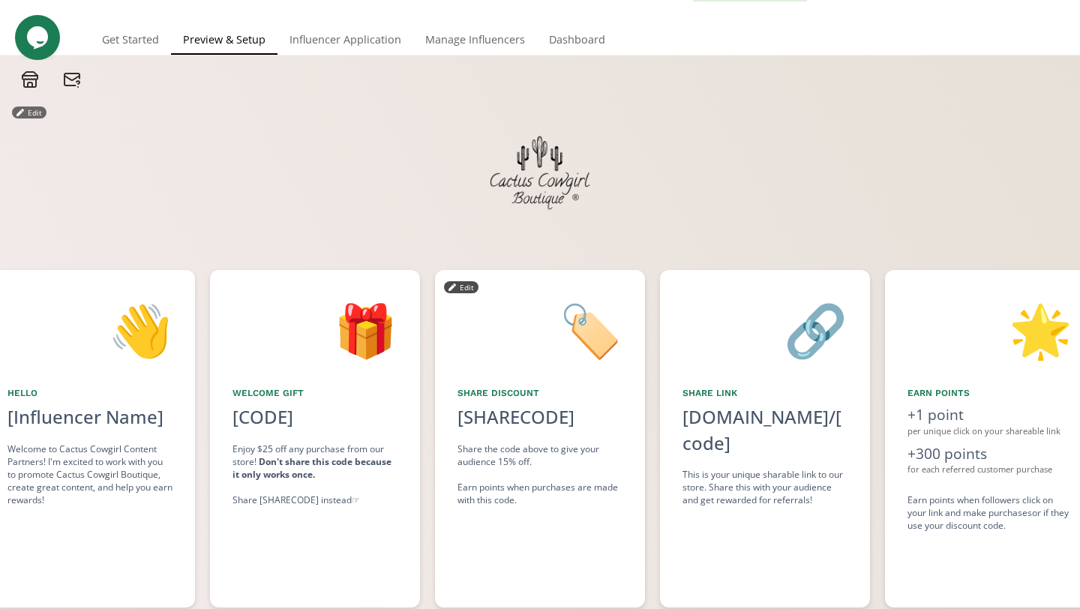
scroll to position [29, 0]
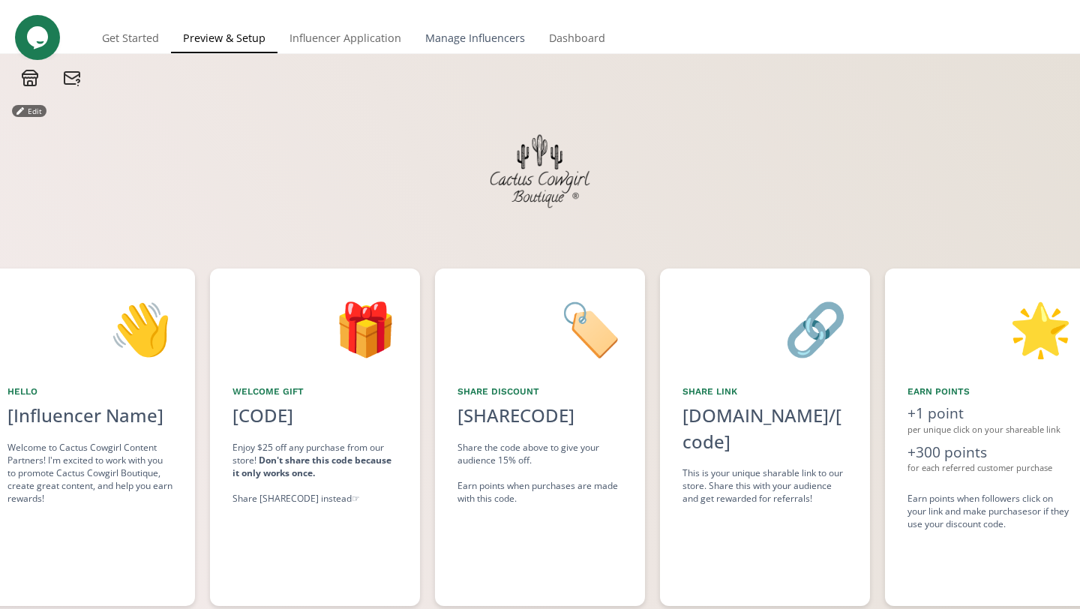
click at [450, 39] on link "Manage Influencers" at bounding box center [475, 40] width 124 height 30
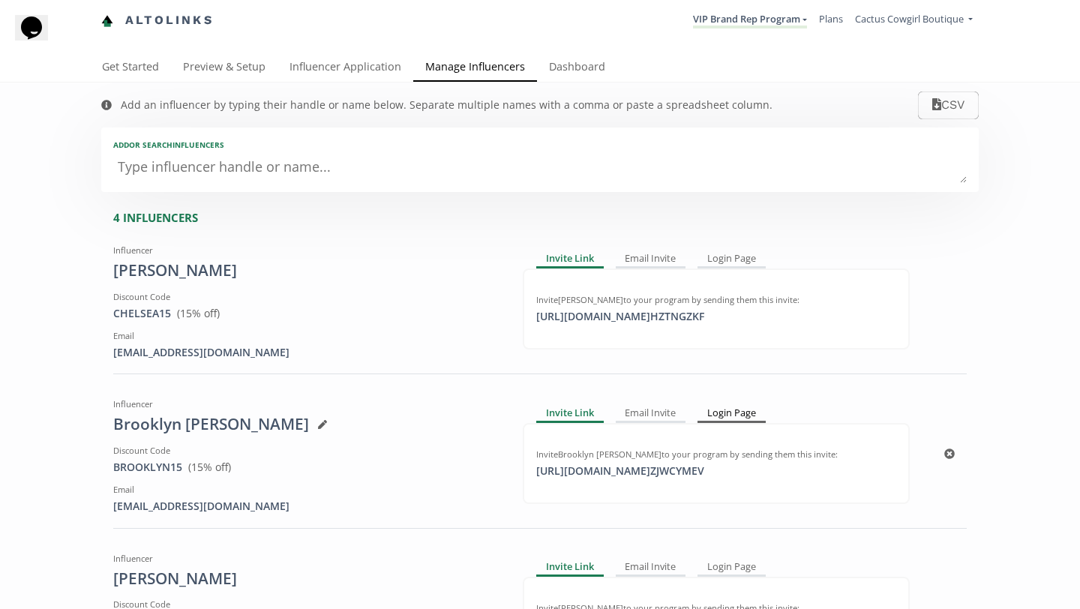
click at [737, 413] on div "Login Page" at bounding box center [732, 413] width 68 height 18
click at [713, 469] on div "[URL][DOMAIN_NAME] MN9vCDrX click to copy" at bounding box center [619, 471] width 185 height 15
click at [218, 140] on div "Add or search INFLUENCERS" at bounding box center [540, 145] width 854 height 11
click at [221, 173] on textarea at bounding box center [540, 168] width 854 height 30
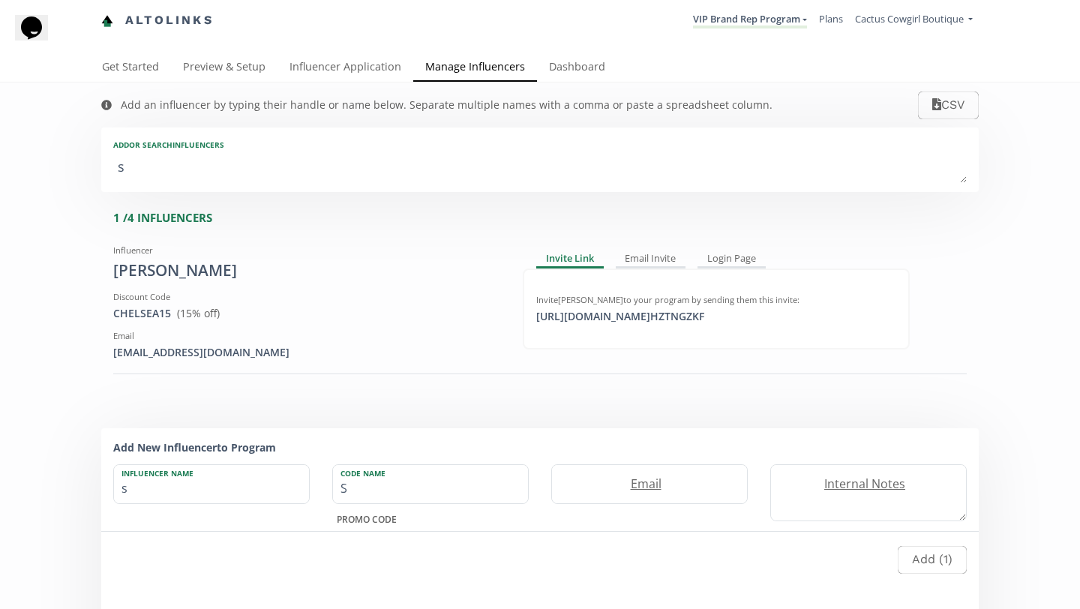
type textarea "si"
type input "si"
type input "SI"
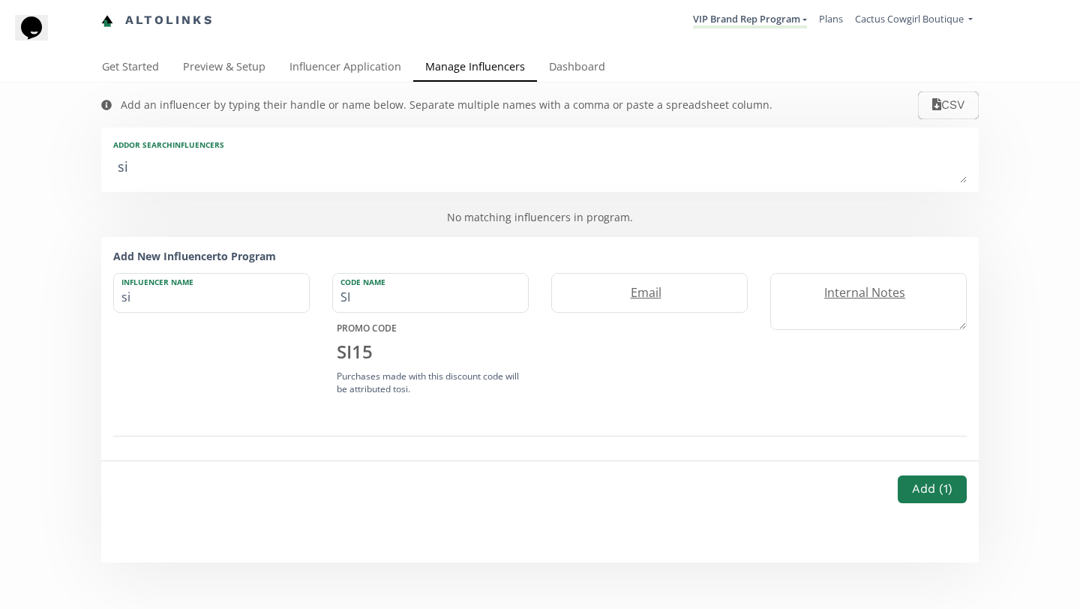
type textarea "sie"
type input "sie"
type input "SIE"
type textarea "sier"
type input "sier"
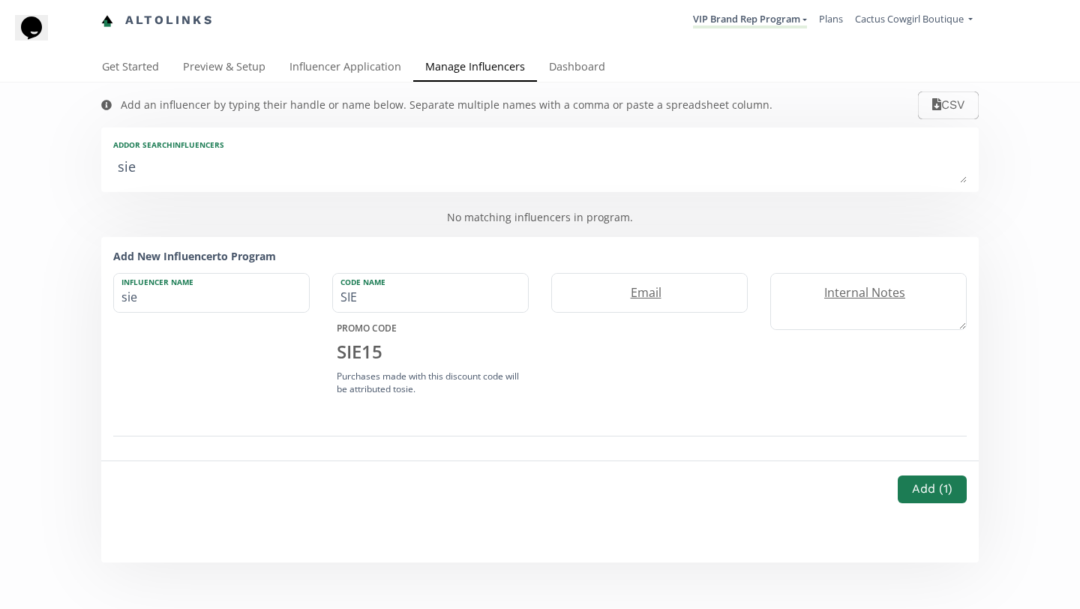
type input "SIER"
type textarea "sierr"
type input "sierr"
type input "SIERR"
click at [217, 171] on textarea "sierr" at bounding box center [540, 168] width 854 height 30
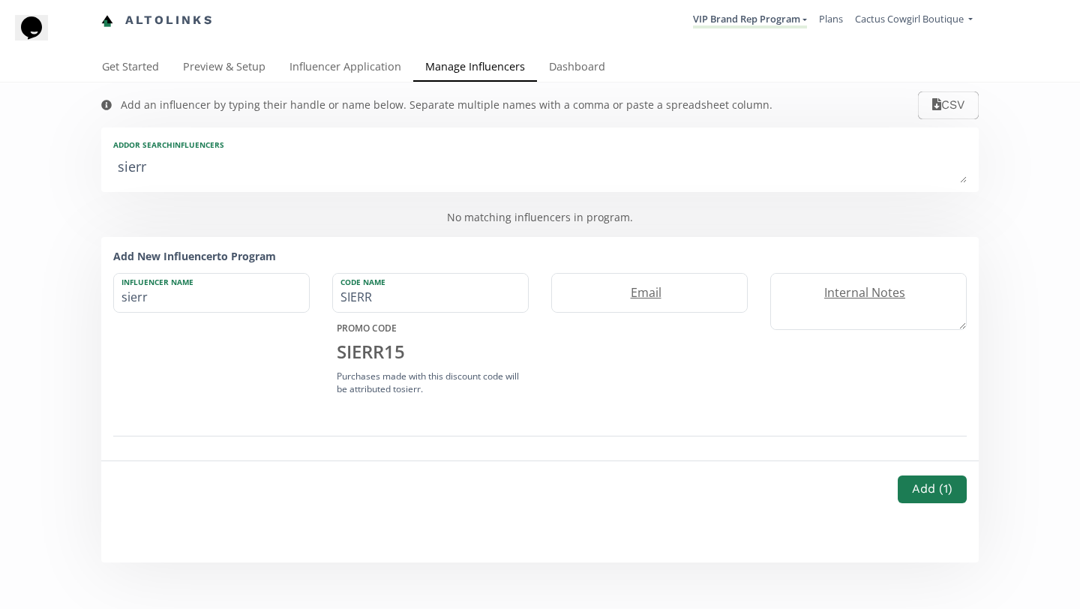
click at [217, 171] on textarea "sierr" at bounding box center [540, 168] width 854 height 30
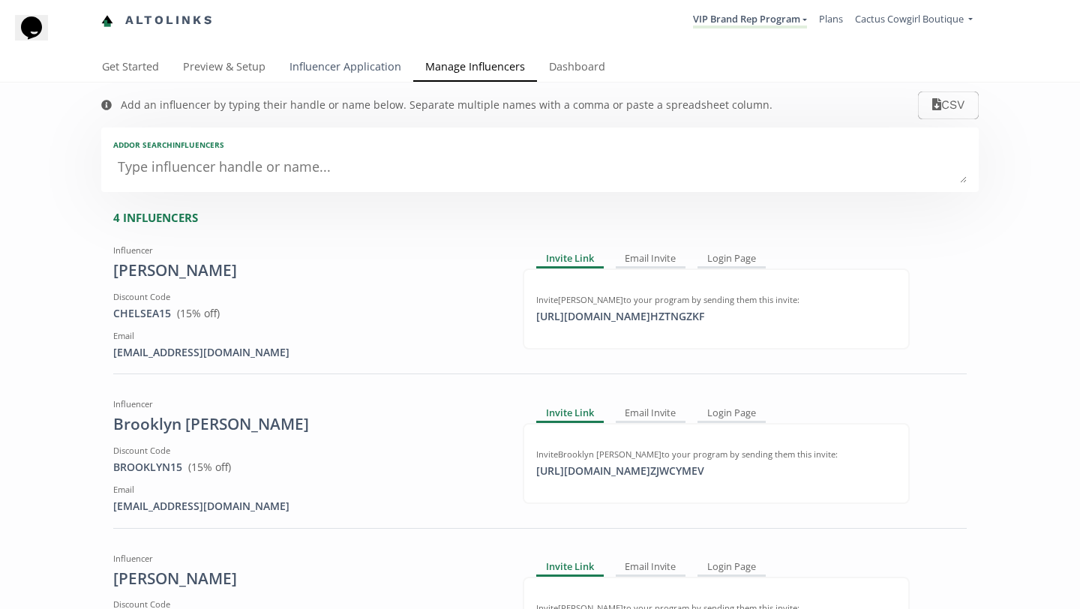
click at [370, 76] on link "Influencer Application" at bounding box center [346, 68] width 136 height 30
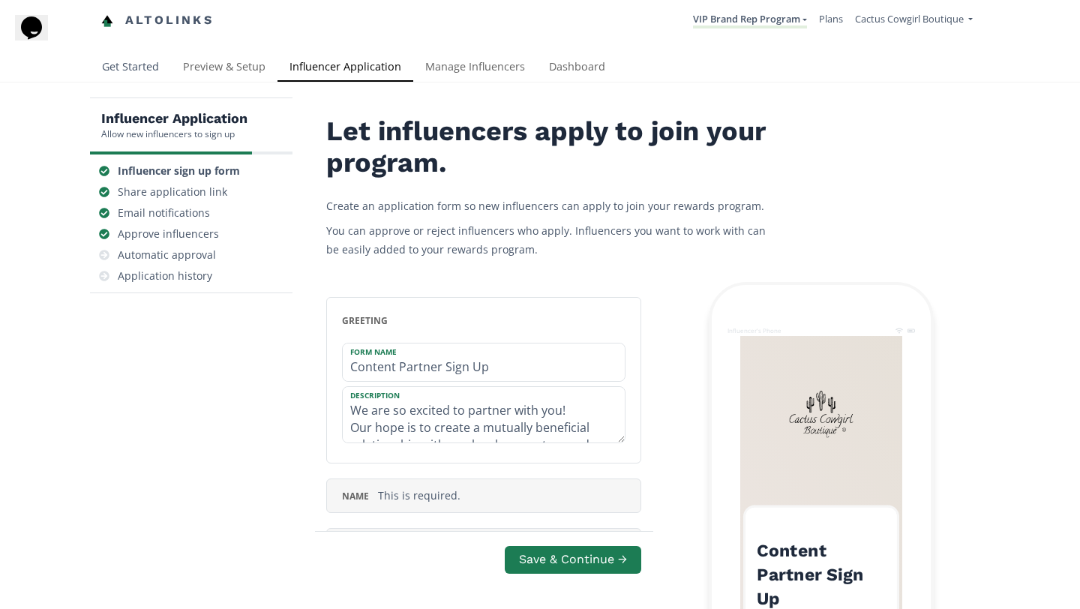
click at [137, 65] on link "Get Started" at bounding box center [130, 68] width 81 height 30
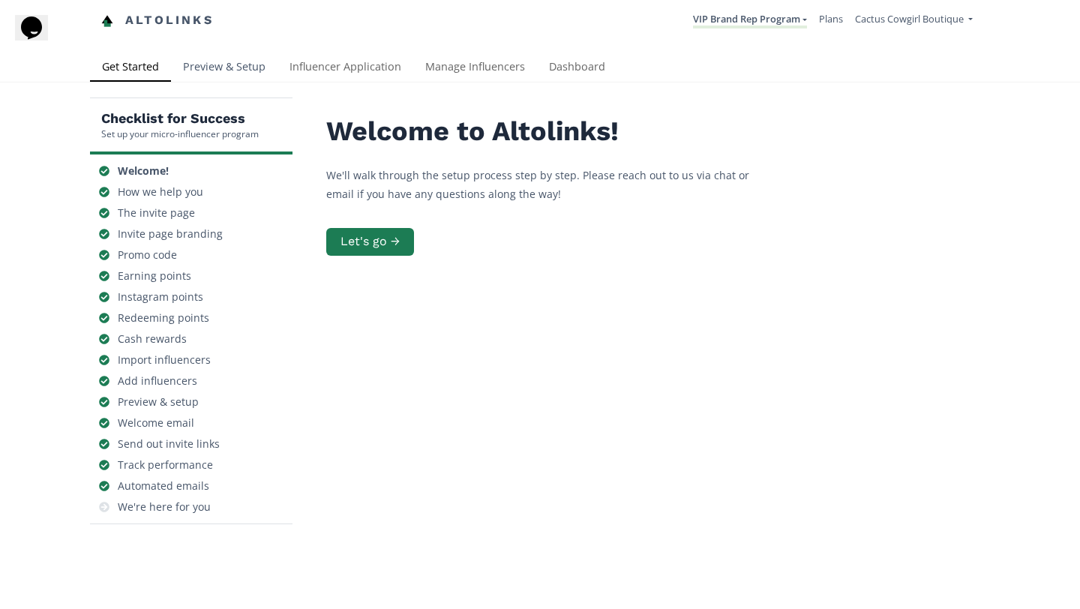
click at [239, 78] on link "Preview & Setup" at bounding box center [224, 68] width 107 height 30
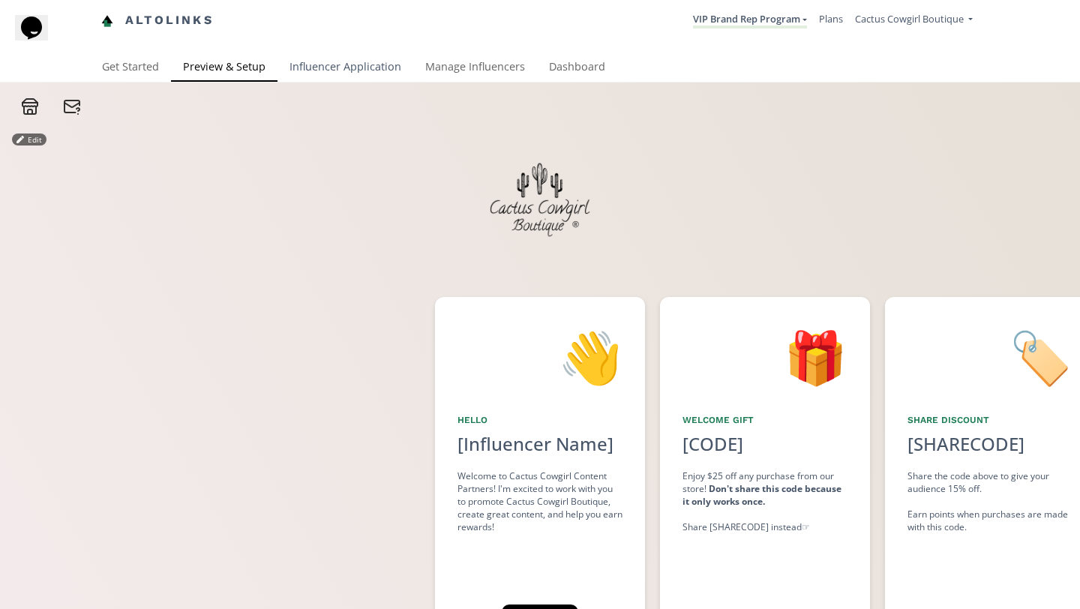
click at [362, 62] on link "Influencer Application" at bounding box center [346, 68] width 136 height 30
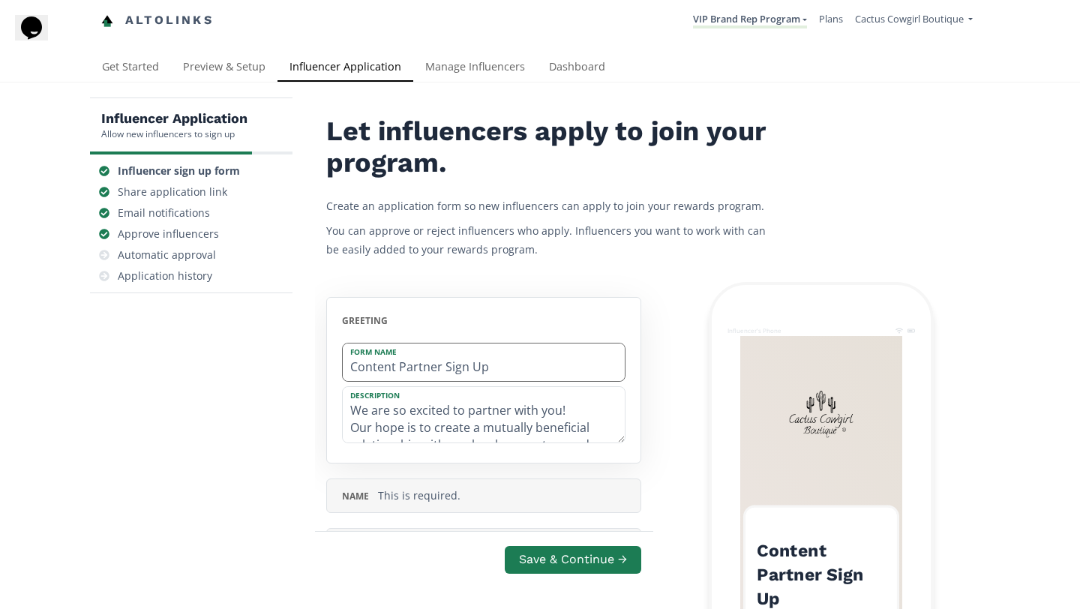
click at [501, 380] on input "Content Partner Sign Up" at bounding box center [484, 363] width 282 height 38
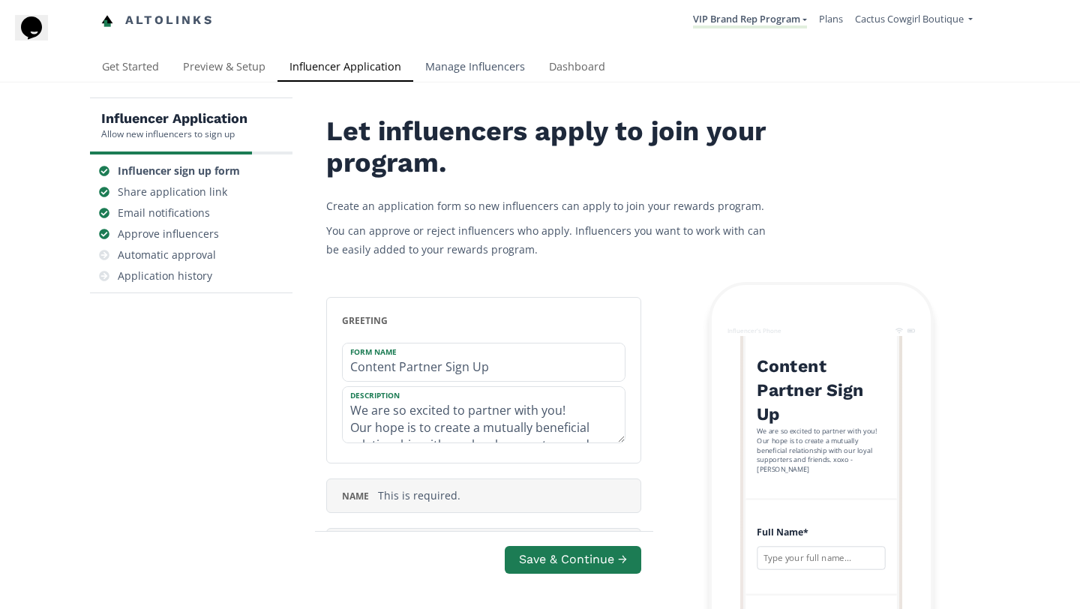
click at [502, 59] on link "Manage Influencers" at bounding box center [475, 68] width 124 height 30
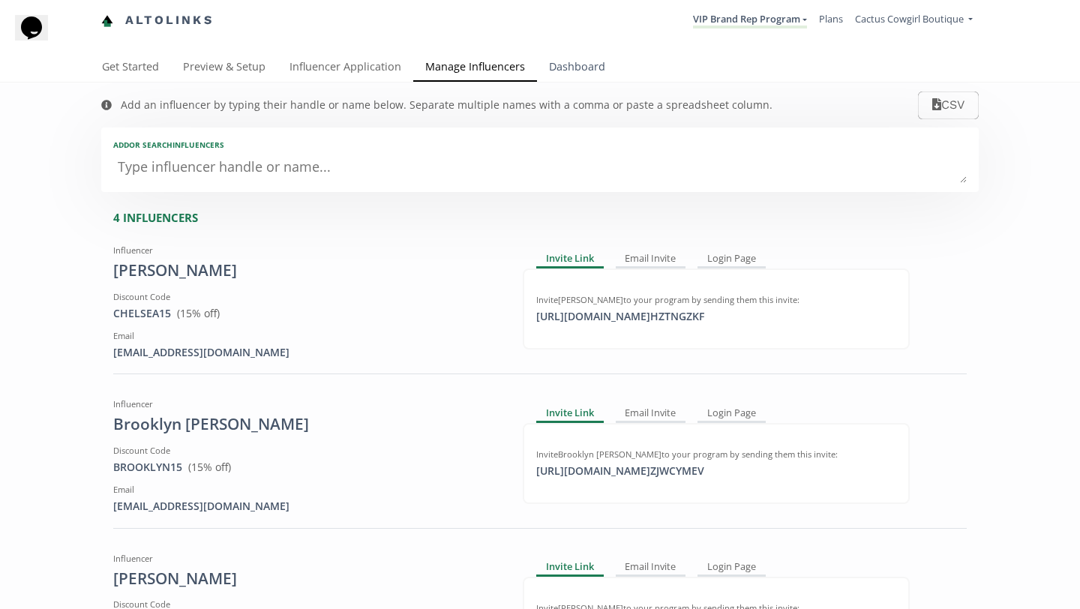
click at [559, 66] on link "Dashboard" at bounding box center [577, 68] width 80 height 30
